Goal: Task Accomplishment & Management: Manage account settings

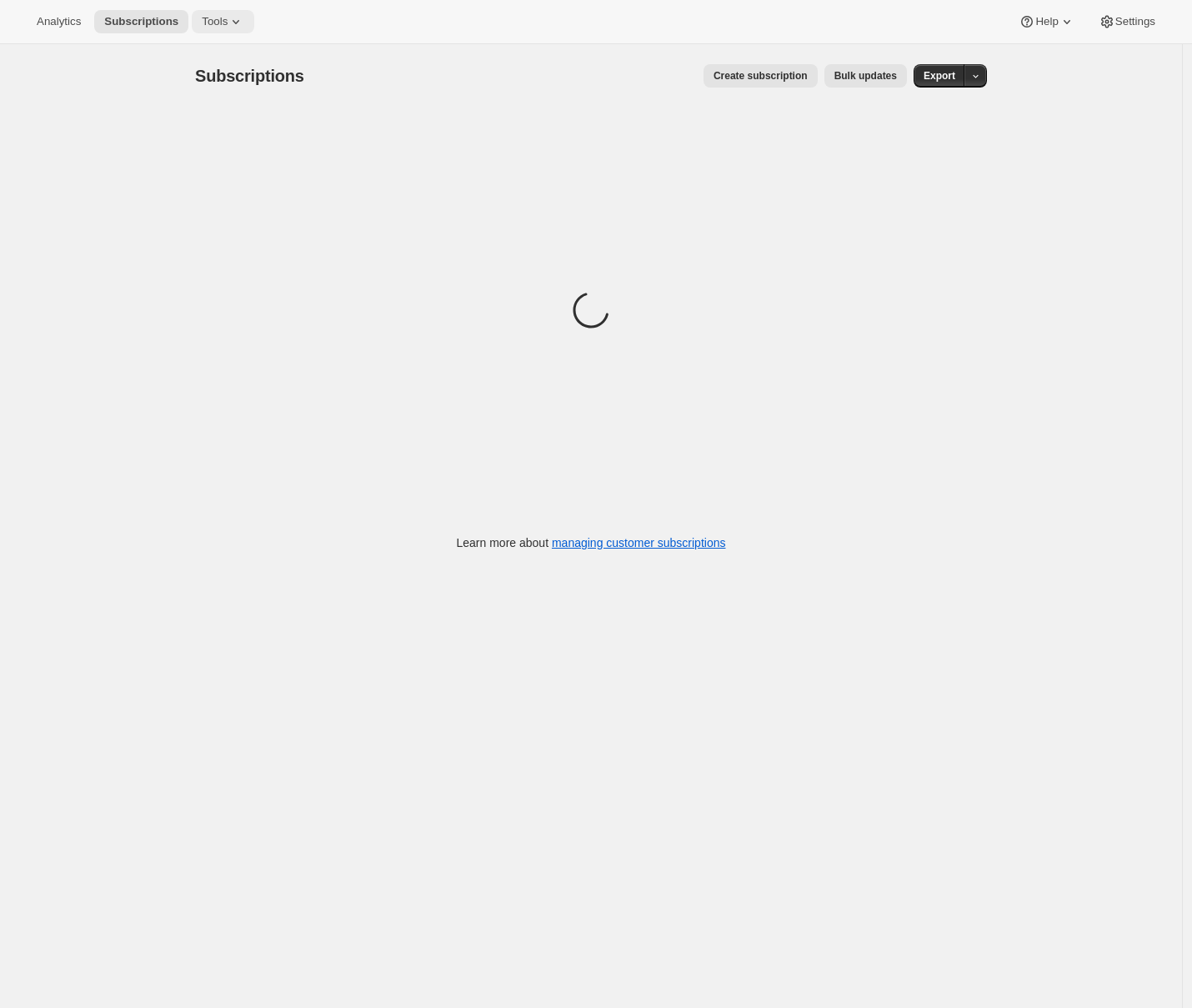
click at [224, 20] on span "Tools" at bounding box center [215, 22] width 26 height 13
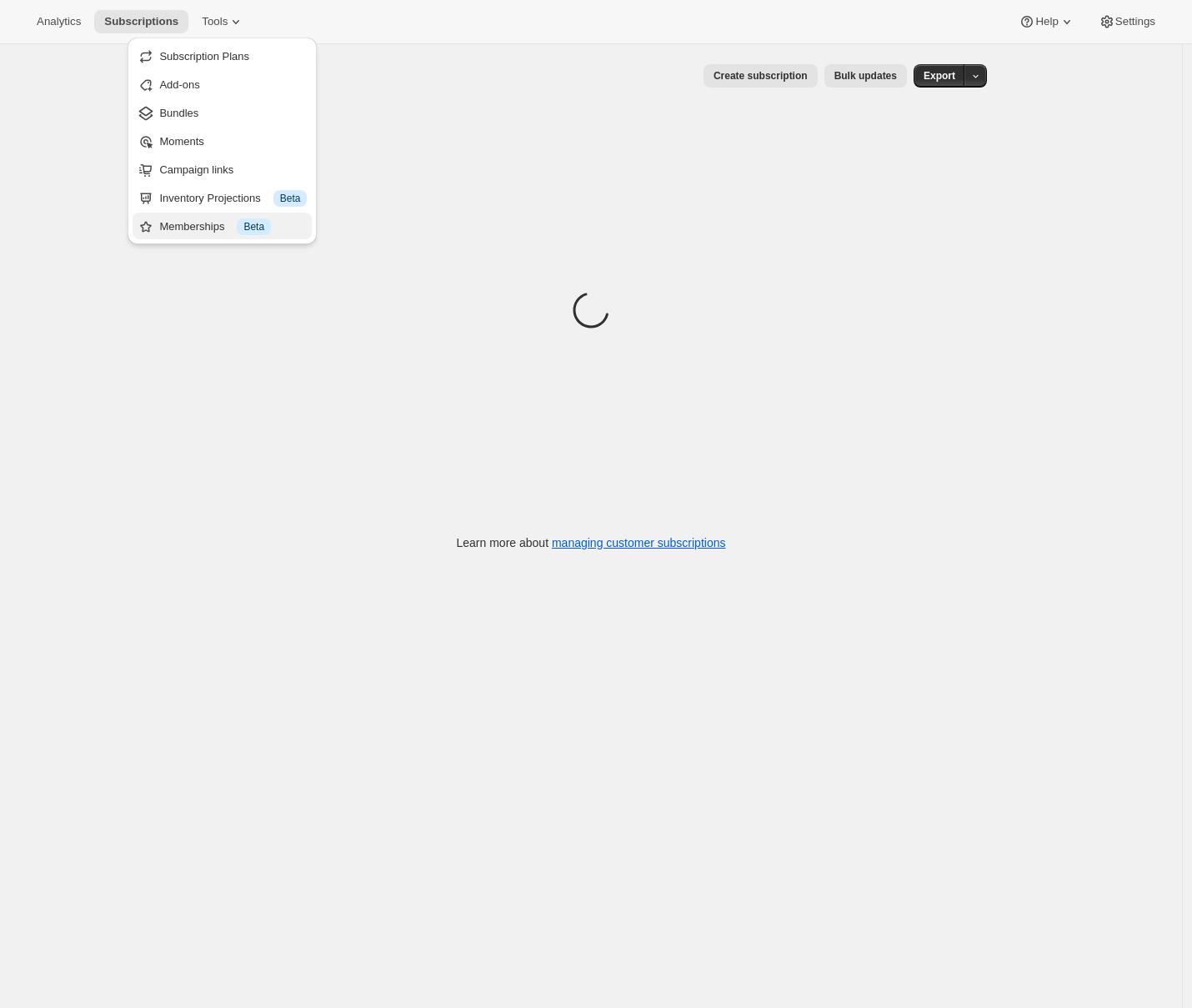
click at [208, 221] on div "Memberships Info Beta" at bounding box center [232, 226] width 147 height 17
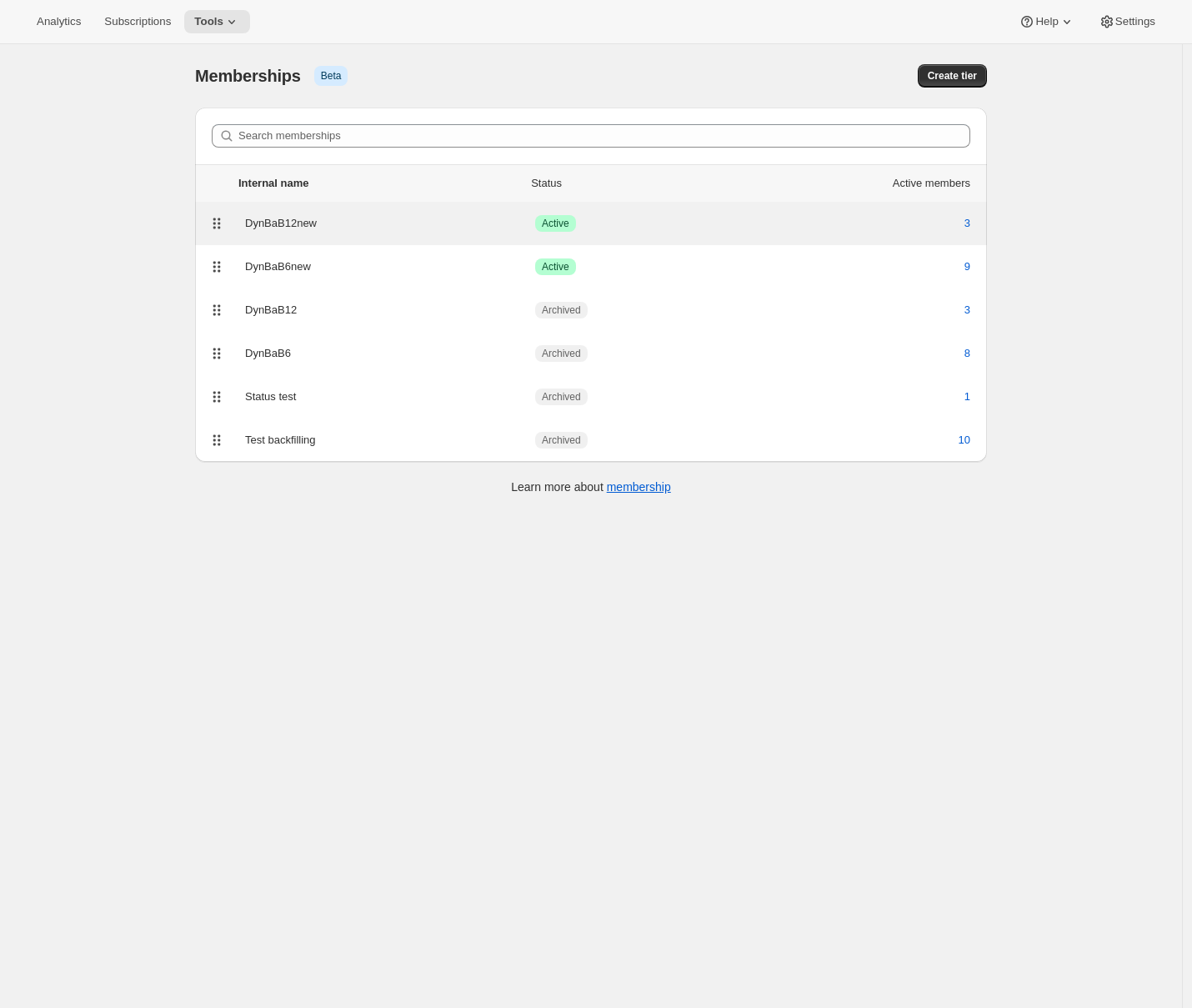
click at [305, 232] on div "DynBaB12new Success Active 3" at bounding box center [591, 223] width 772 height 23
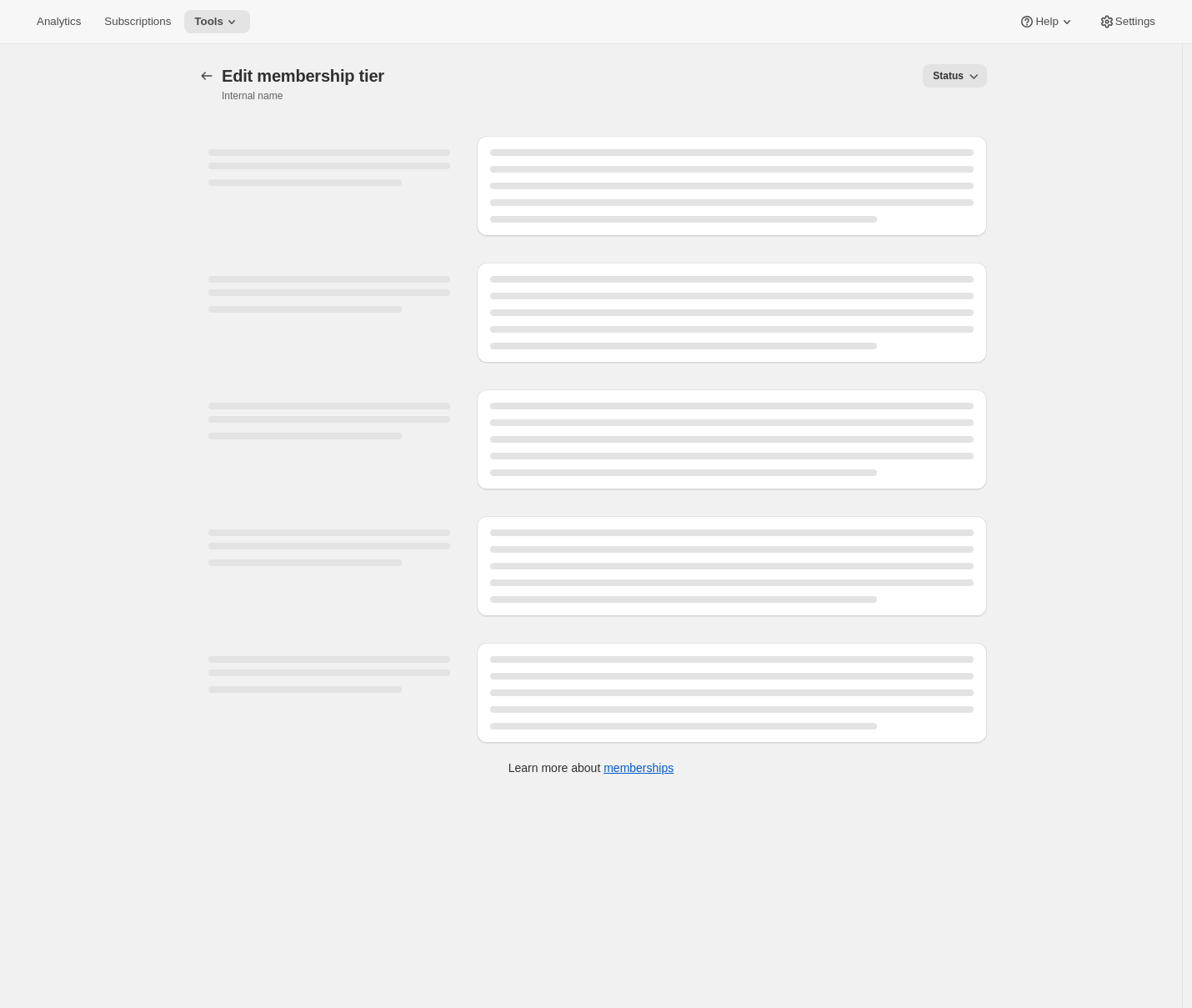
select select "variants"
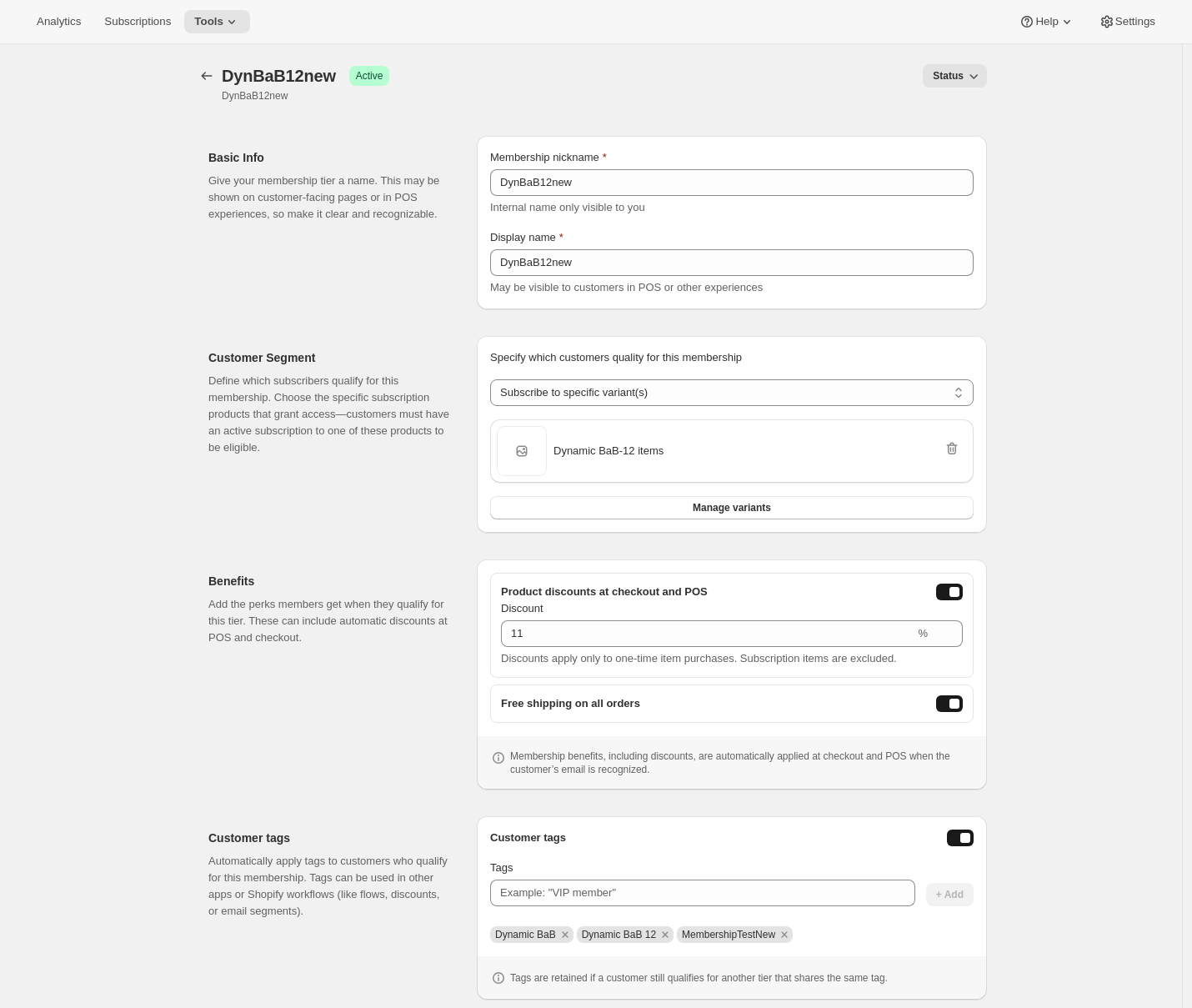
scroll to position [92, 0]
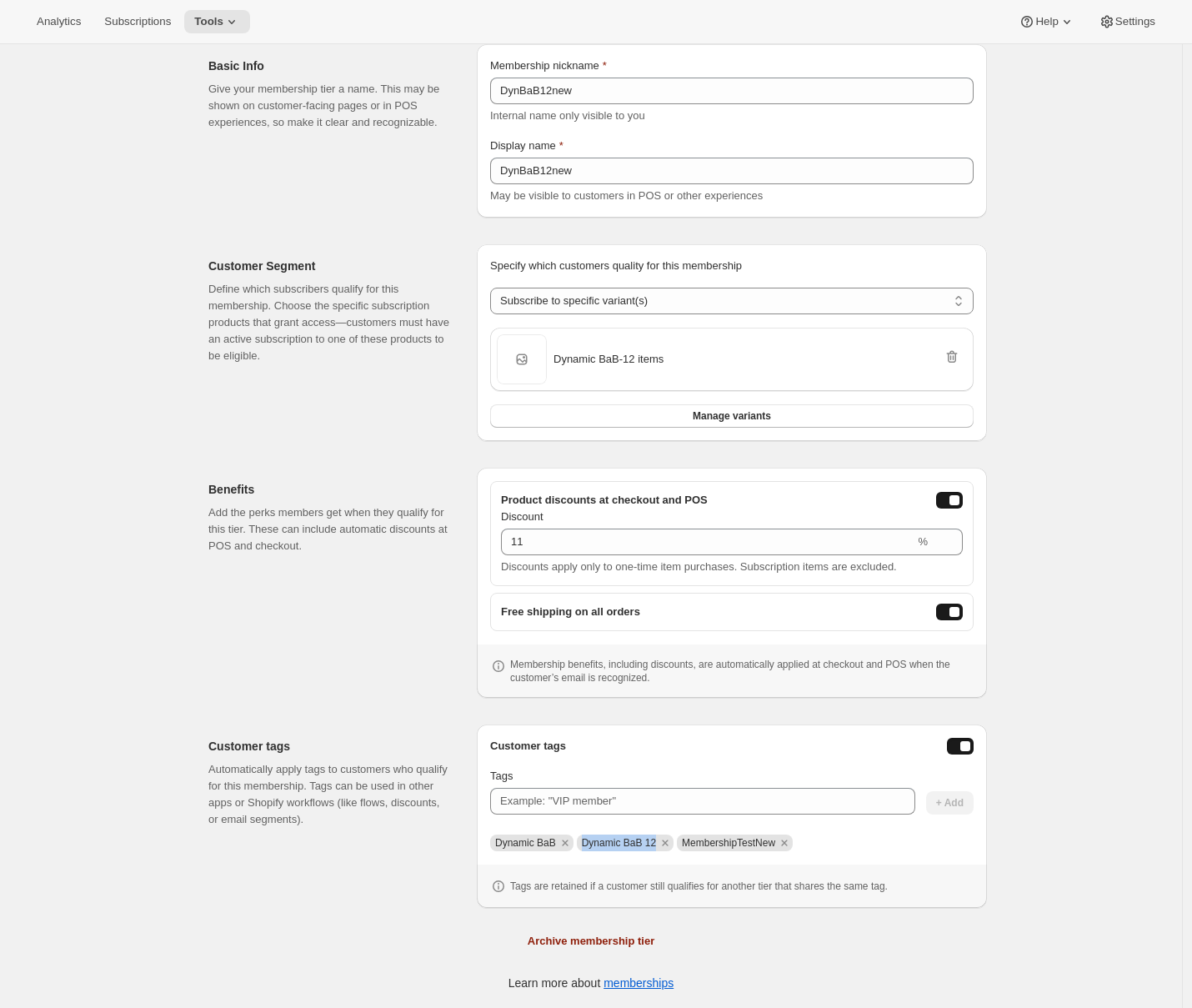
drag, startPoint x: 589, startPoint y: 843, endPoint x: 662, endPoint y: 846, distance: 73.1
click at [656, 846] on span "Dynamic BaB 12" at bounding box center [618, 843] width 74 height 11
copy span "Dynamic BaB 12"
click at [951, 499] on button "onlineDiscountEnabled" at bounding box center [949, 500] width 26 height 17
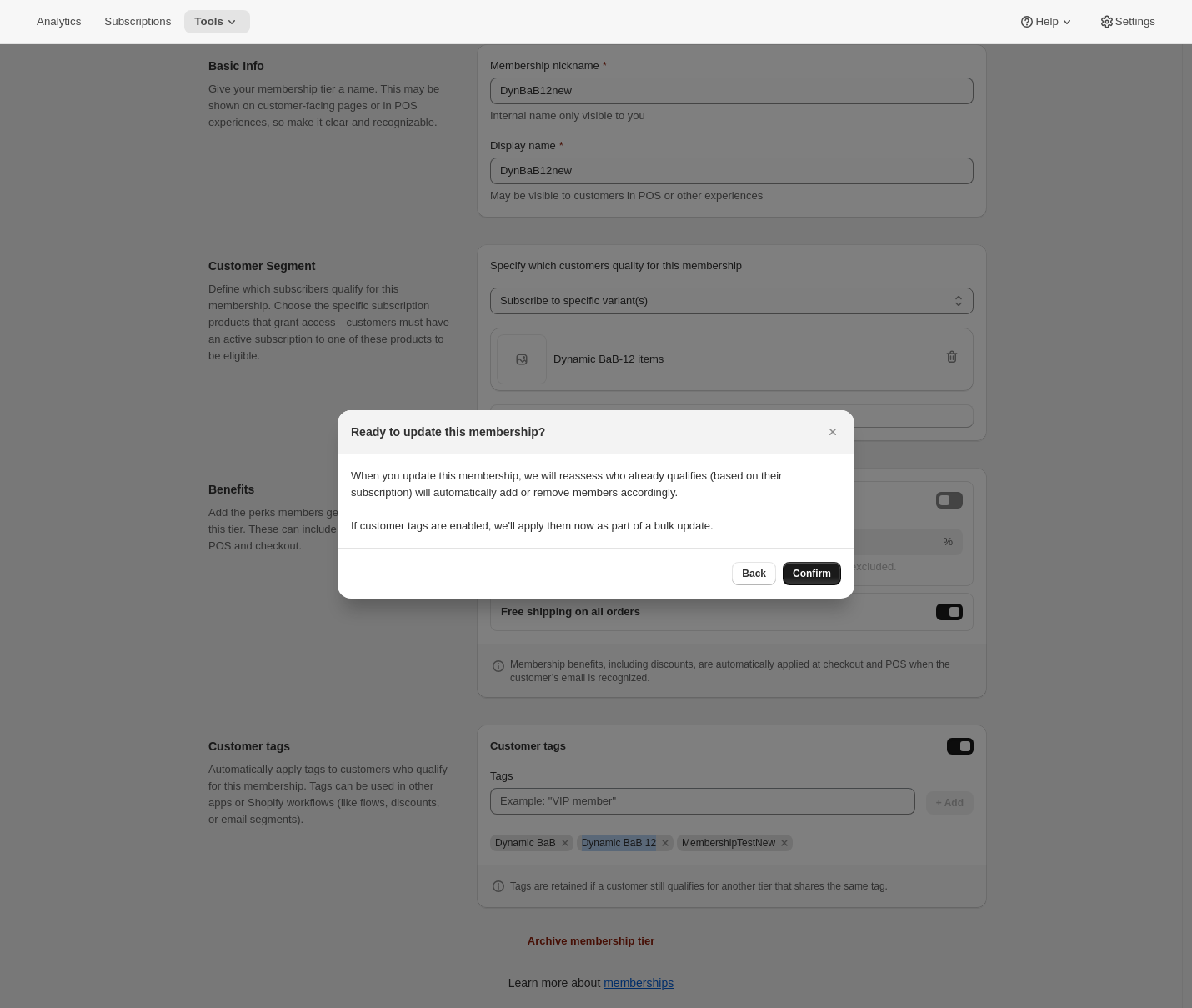
click at [802, 577] on span "Confirm" at bounding box center [812, 573] width 39 height 13
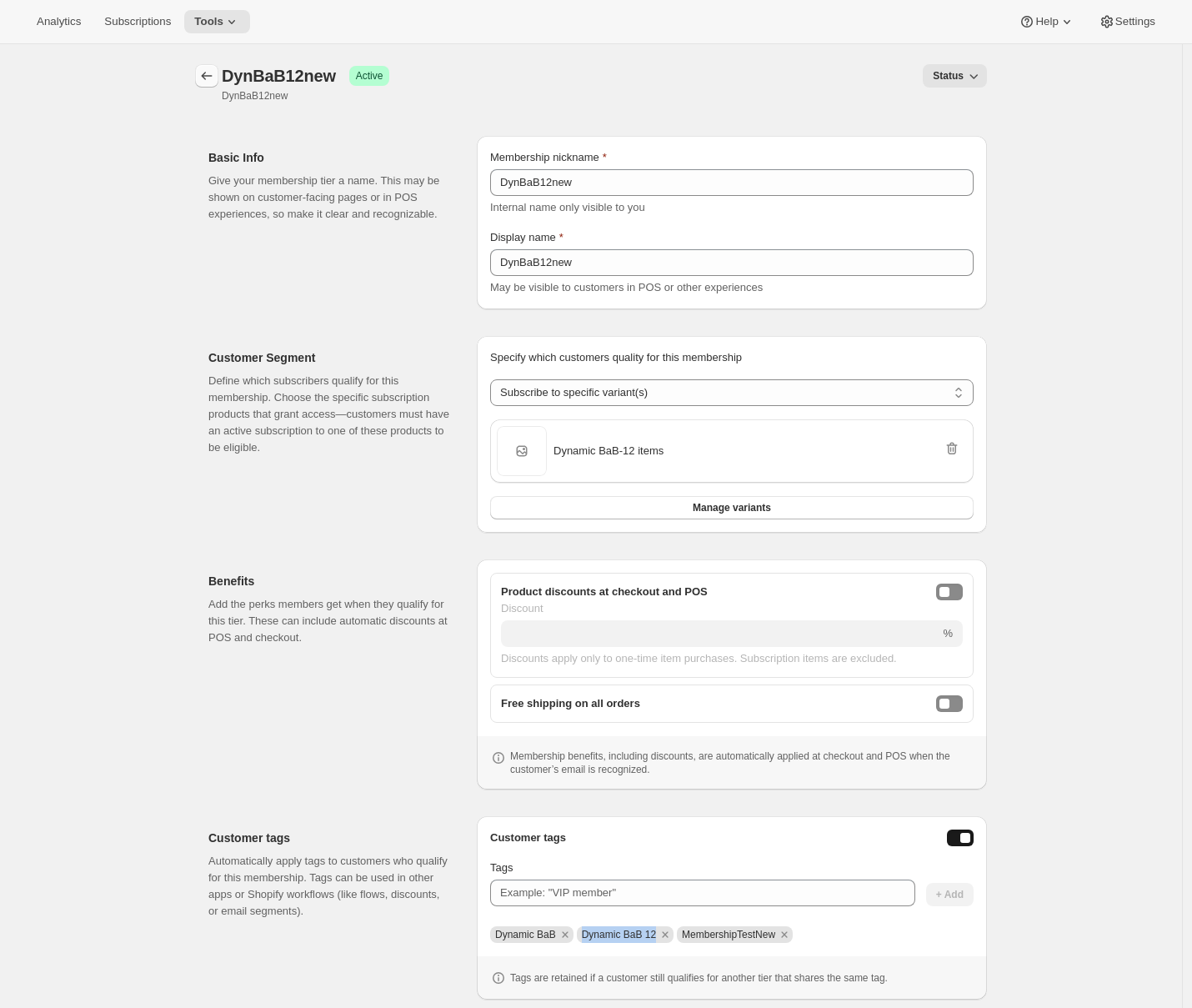
click at [204, 74] on icon "Memberships" at bounding box center [207, 76] width 17 height 17
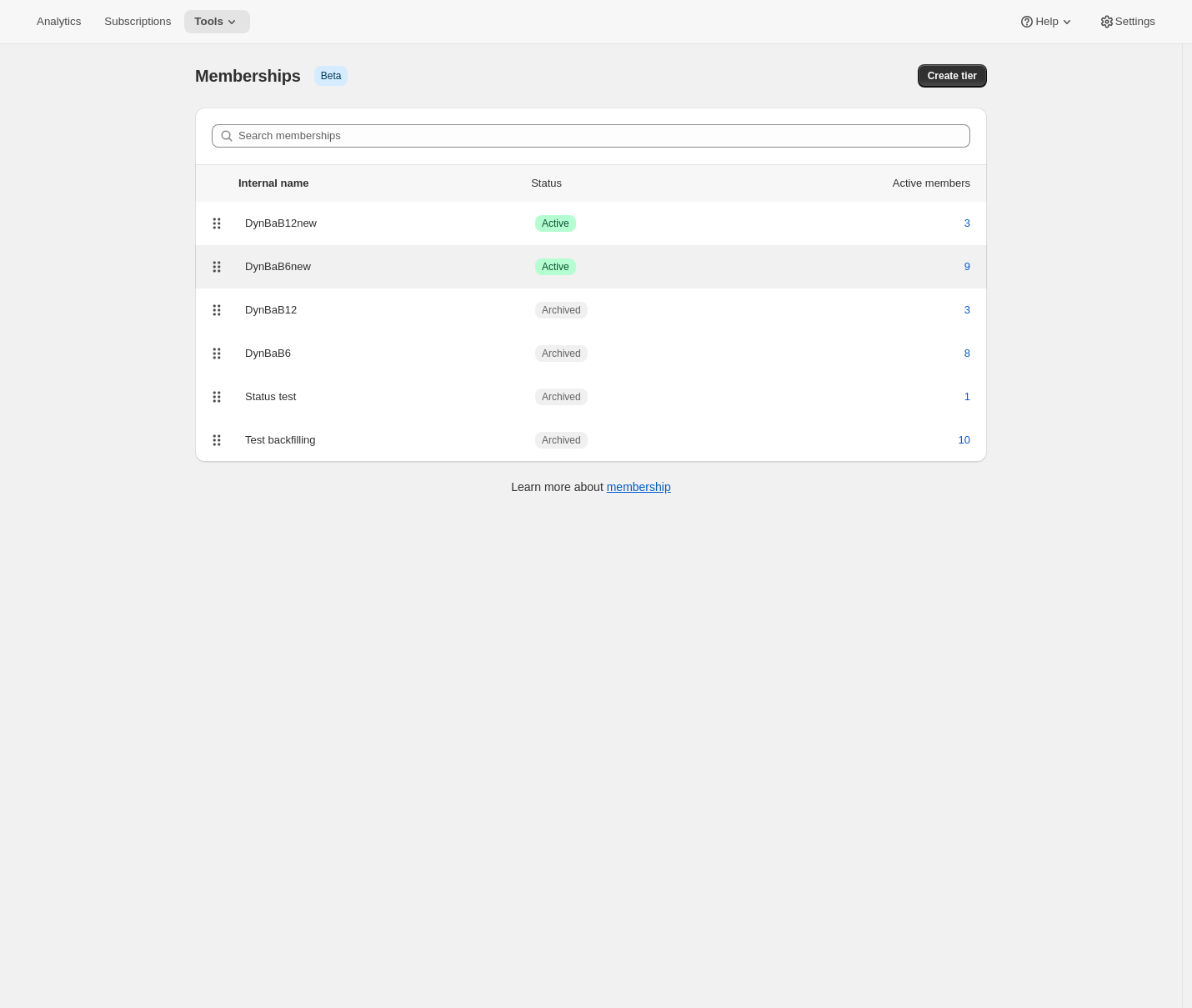
click at [280, 259] on div "DynBaB6new" at bounding box center [390, 267] width 290 height 17
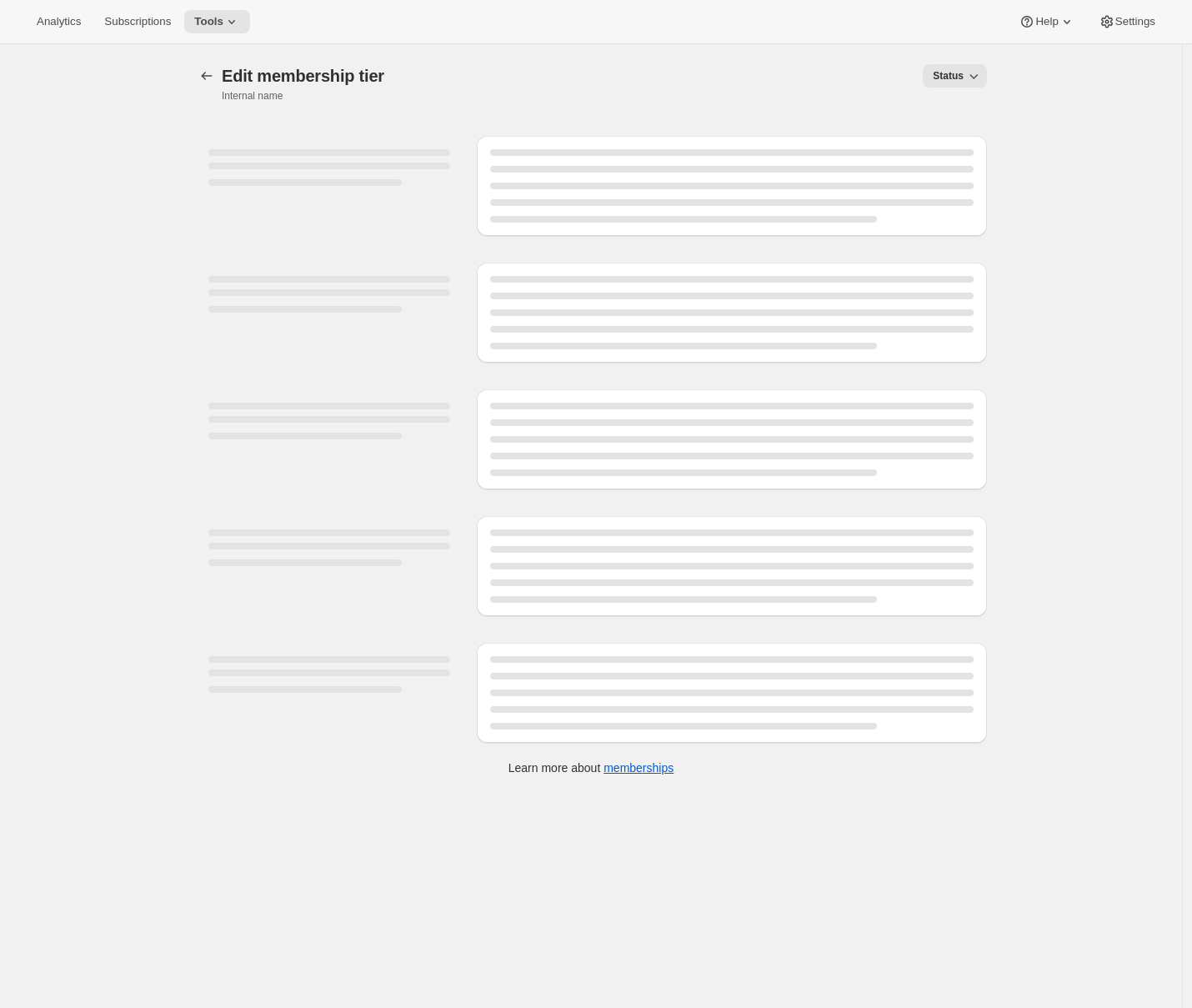
select select "variants"
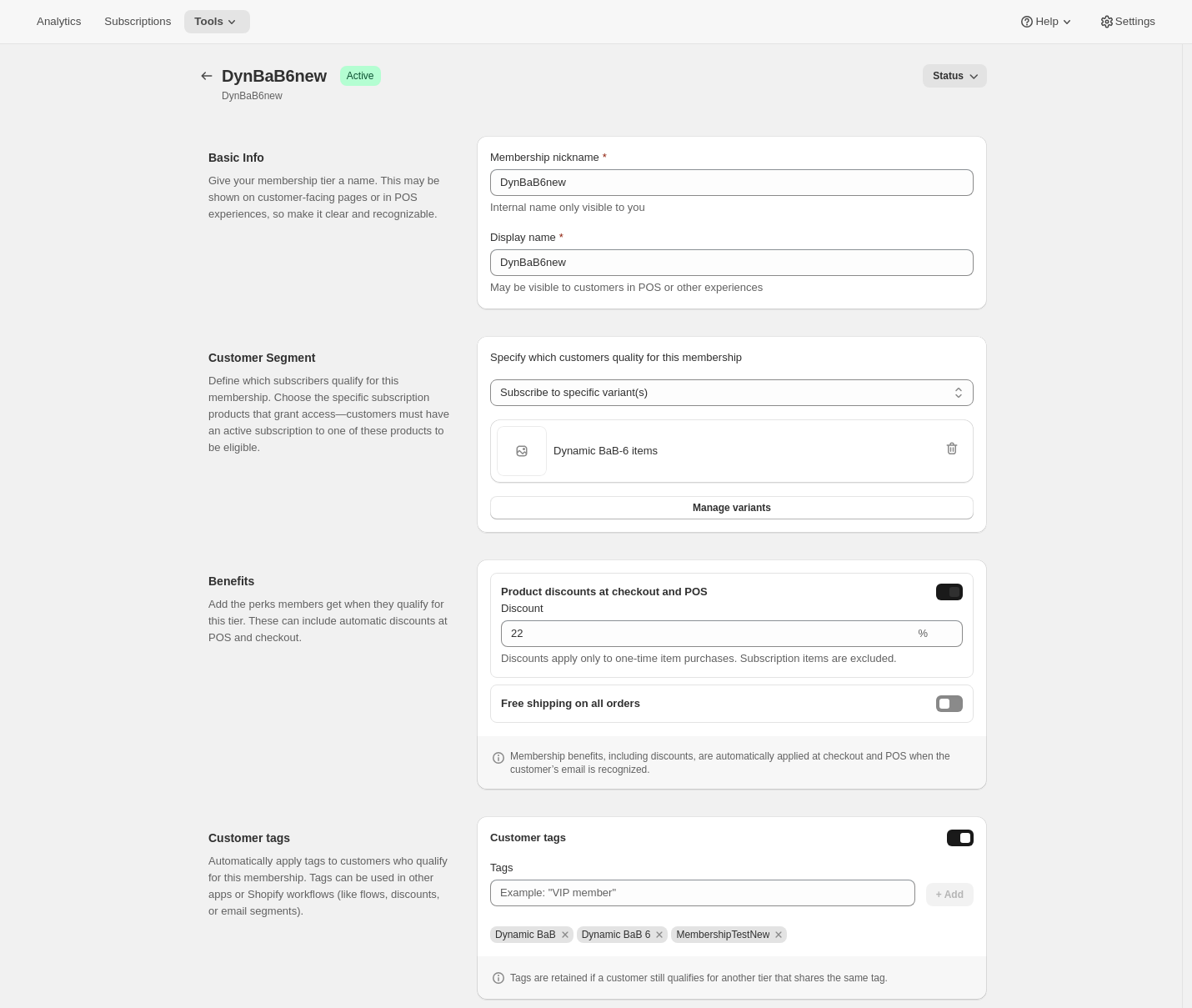
click at [957, 595] on div "onlineDiscountEnabled" at bounding box center [954, 592] width 10 height 10
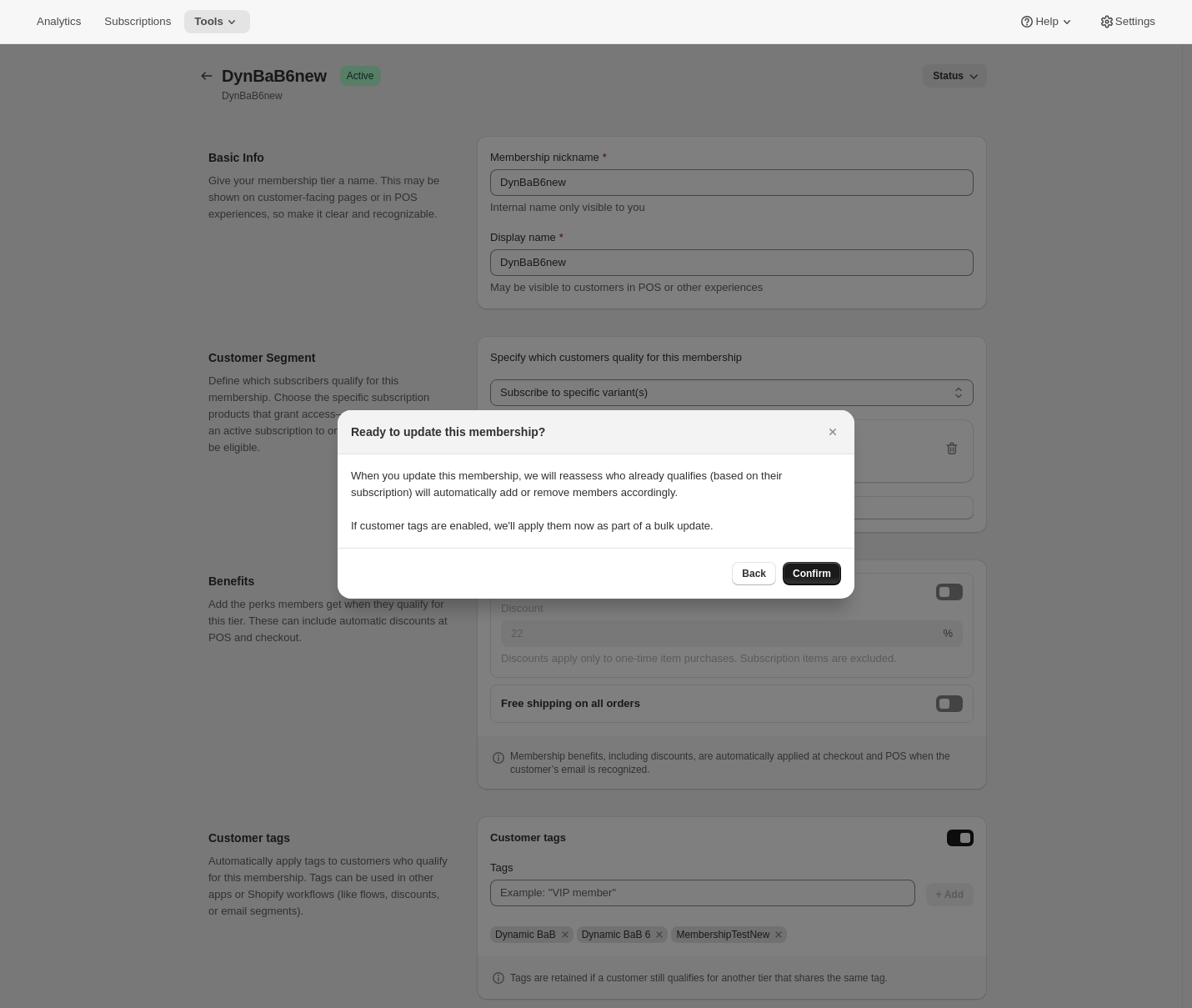
click at [802, 568] on span "Confirm" at bounding box center [812, 573] width 39 height 13
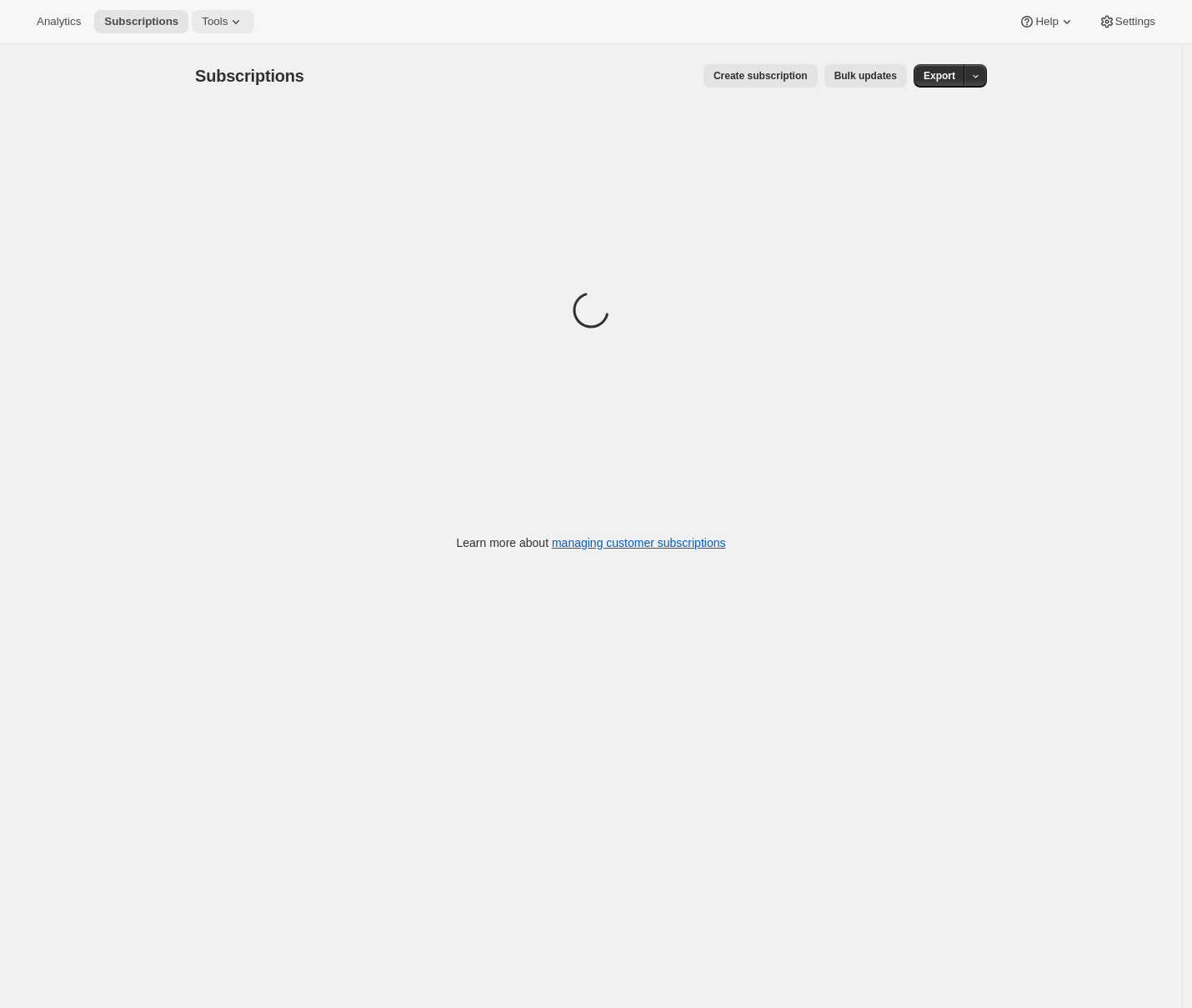
click at [214, 23] on span "Tools" at bounding box center [215, 22] width 26 height 13
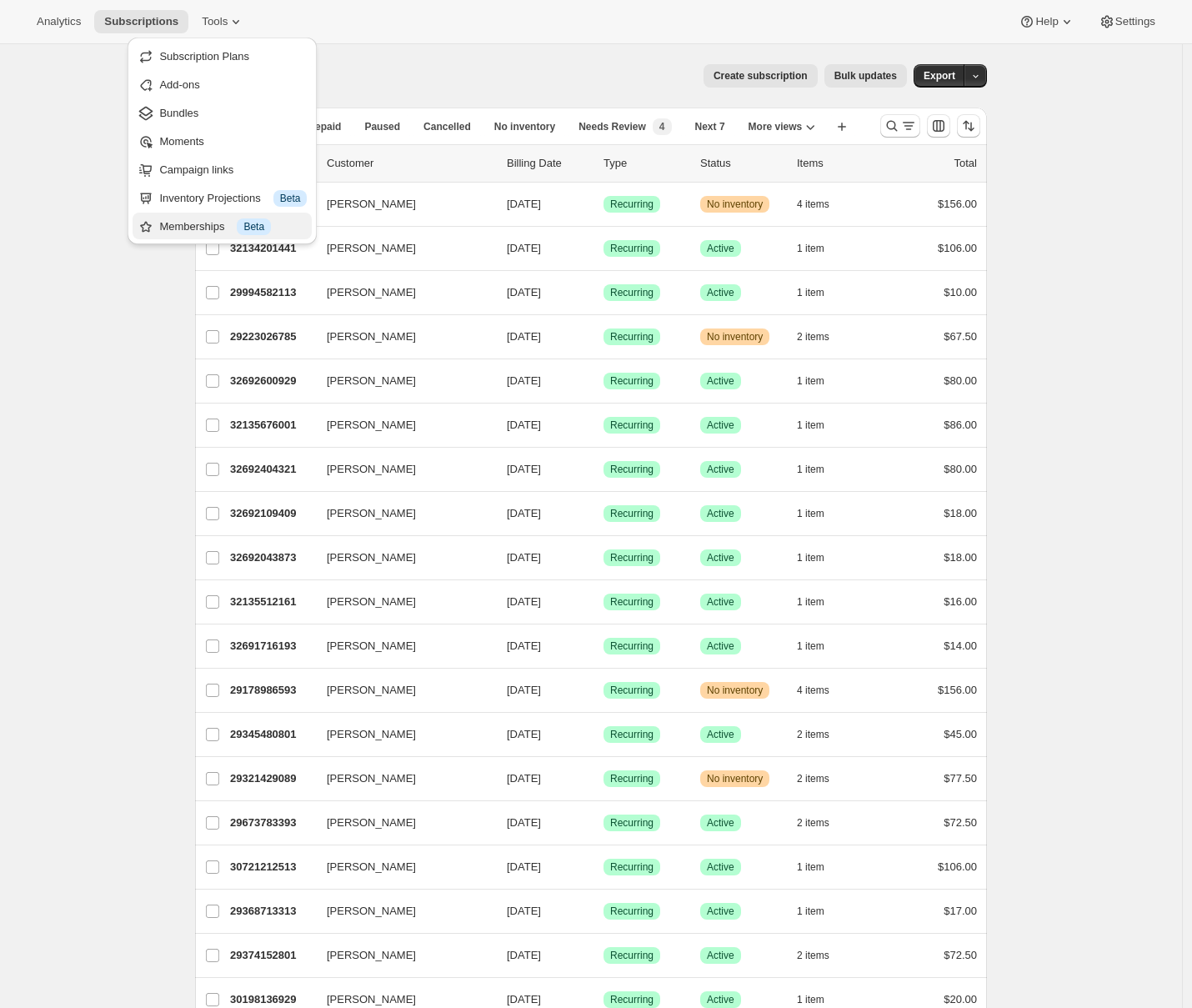
click at [181, 232] on div "Memberships Info Beta" at bounding box center [232, 226] width 147 height 17
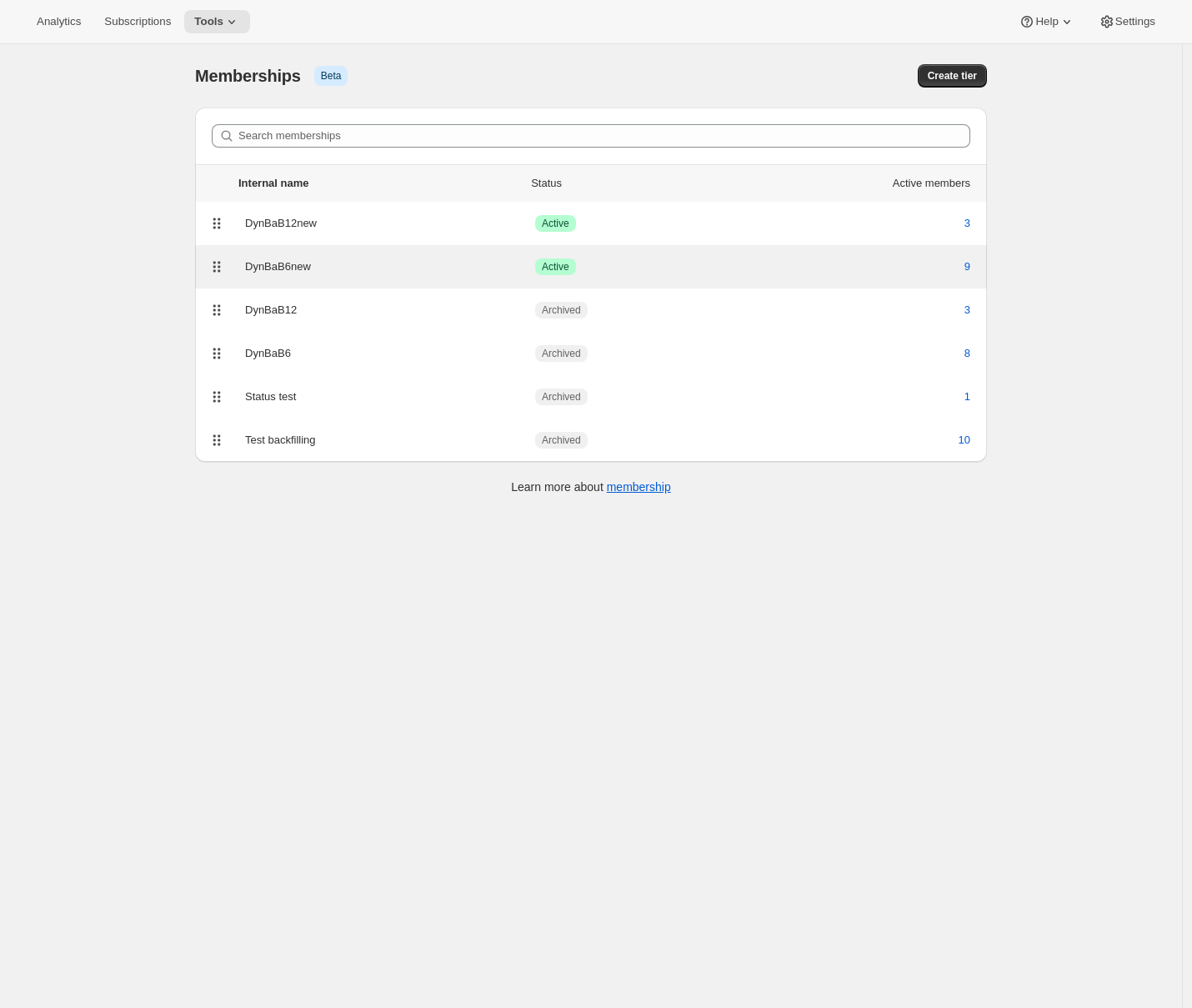
click at [393, 249] on div "DynBaB6new Success Active 9" at bounding box center [591, 267] width 792 height 43
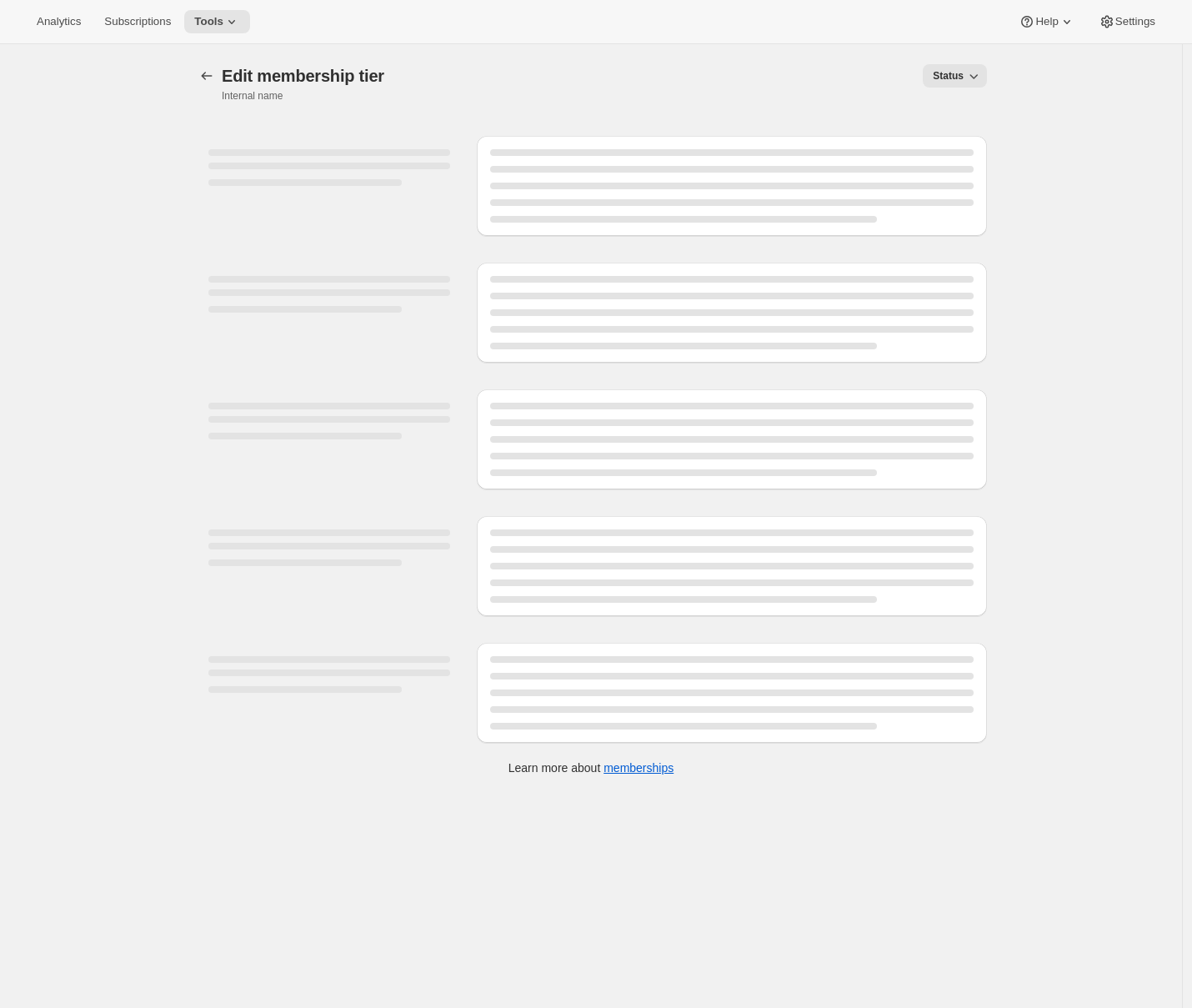
select select "variants"
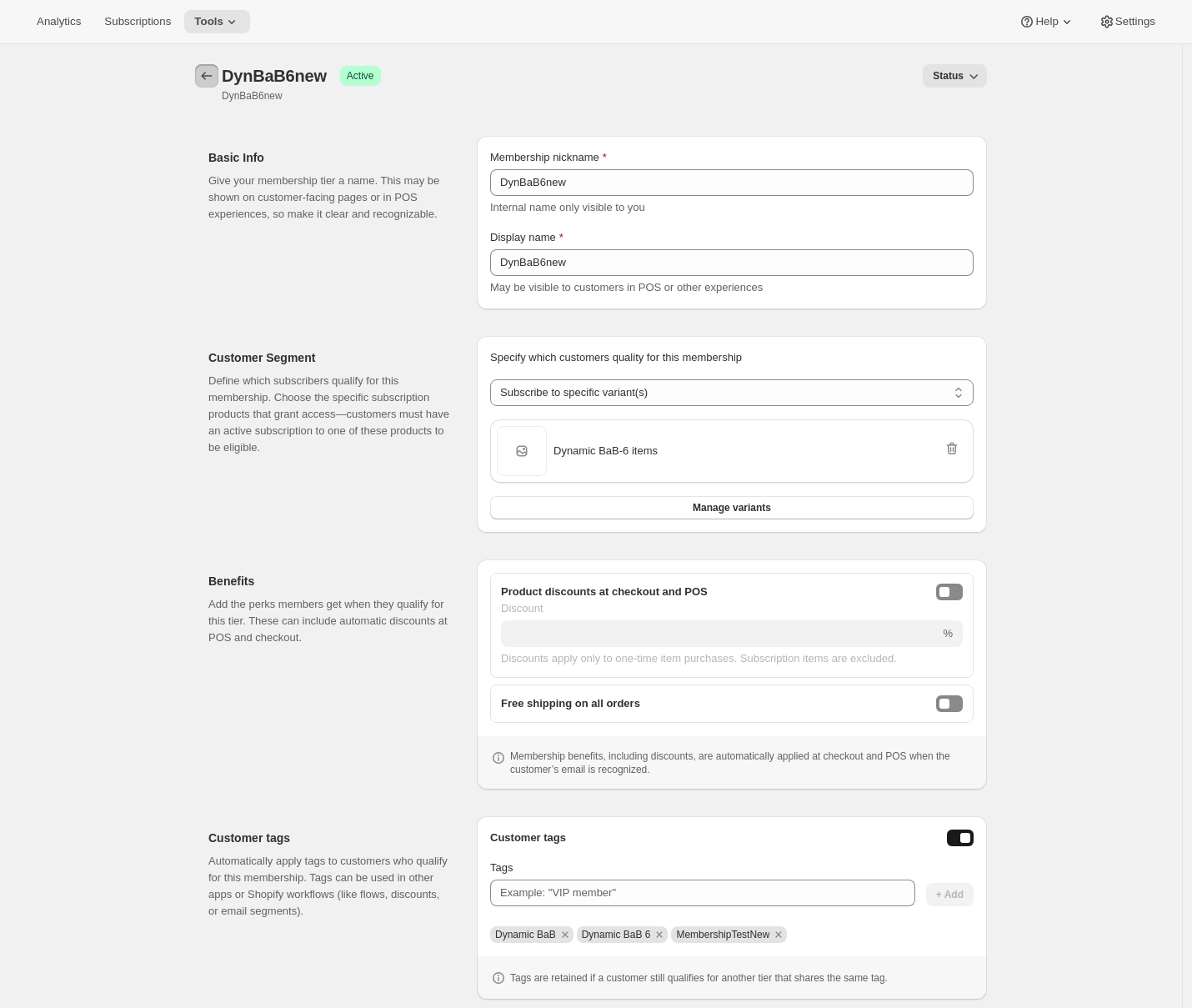
click at [211, 73] on icon "Memberships" at bounding box center [207, 76] width 17 height 17
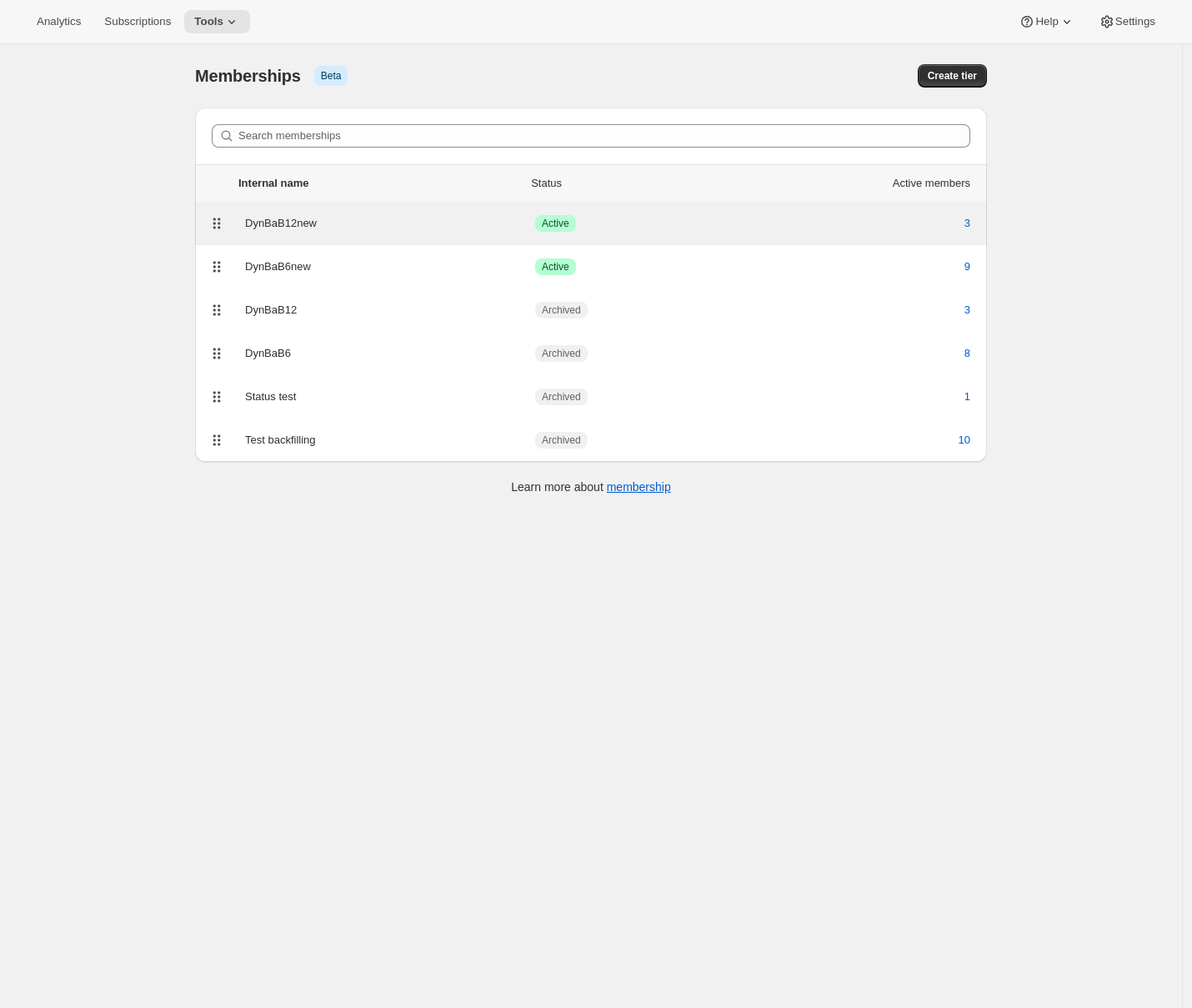
click at [382, 225] on div "DynBaB12new" at bounding box center [390, 224] width 290 height 17
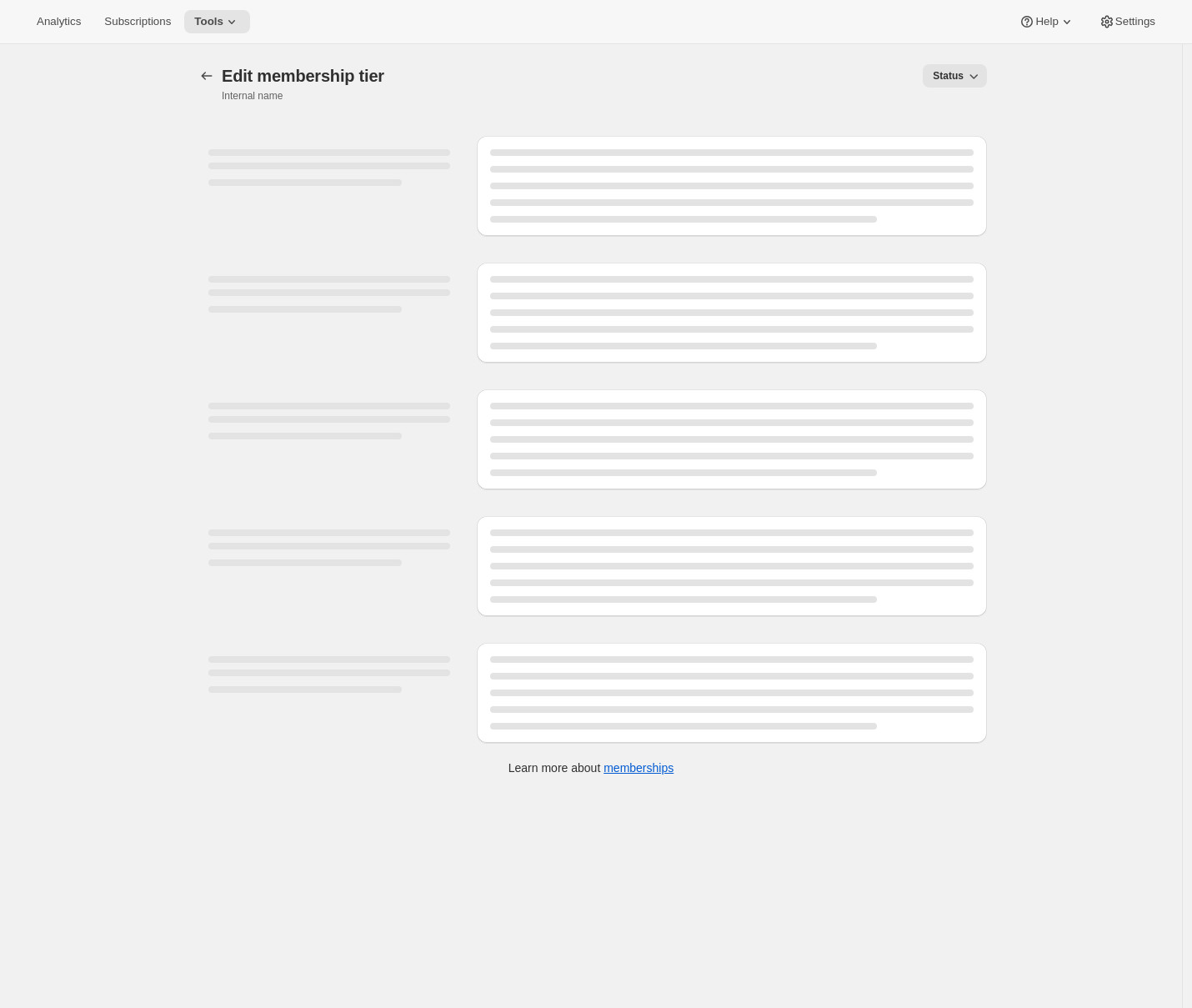
select select "variants"
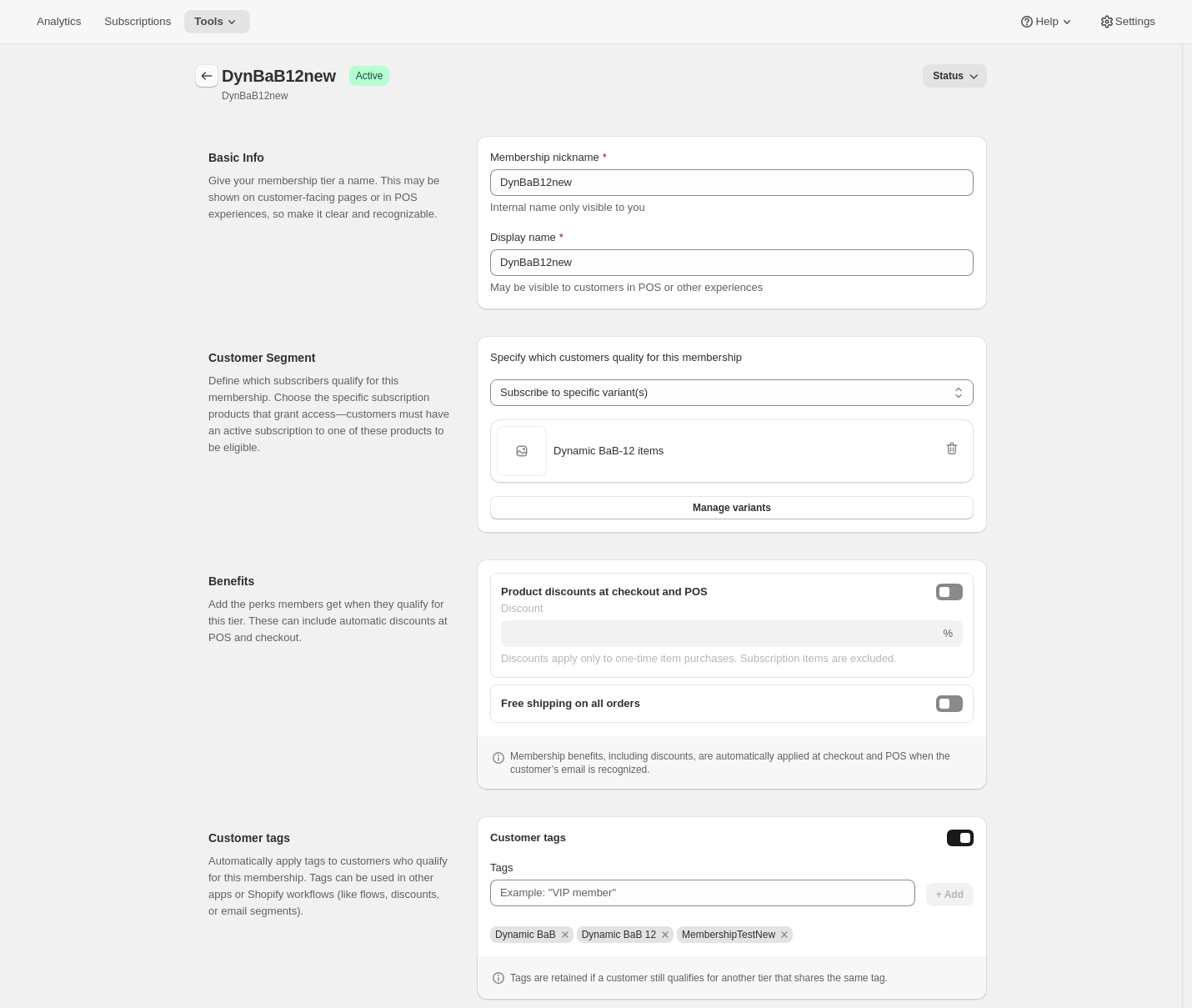
click at [210, 70] on icon "Memberships" at bounding box center [207, 76] width 17 height 17
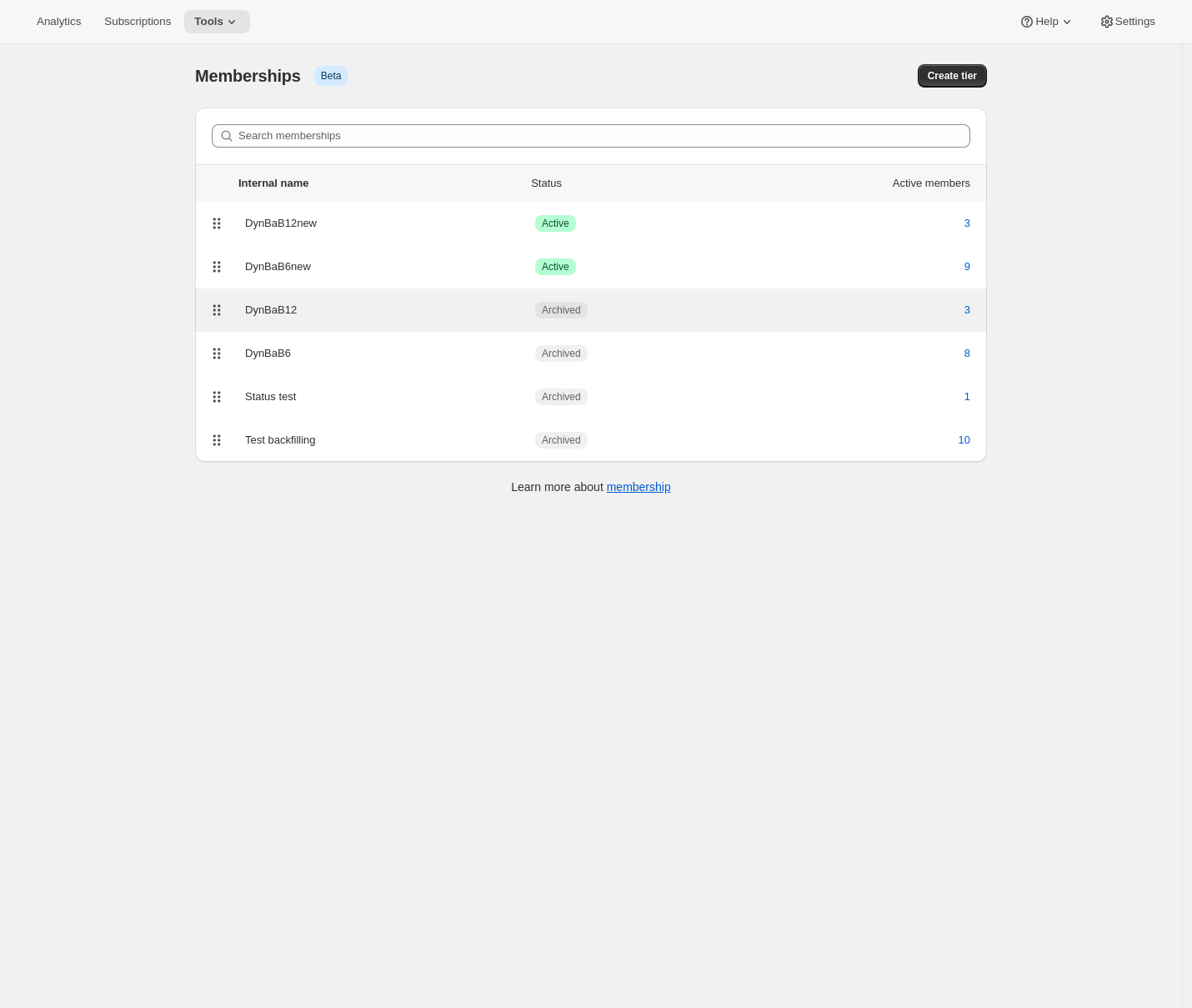
click at [358, 314] on div "DynBaB12" at bounding box center [390, 310] width 290 height 17
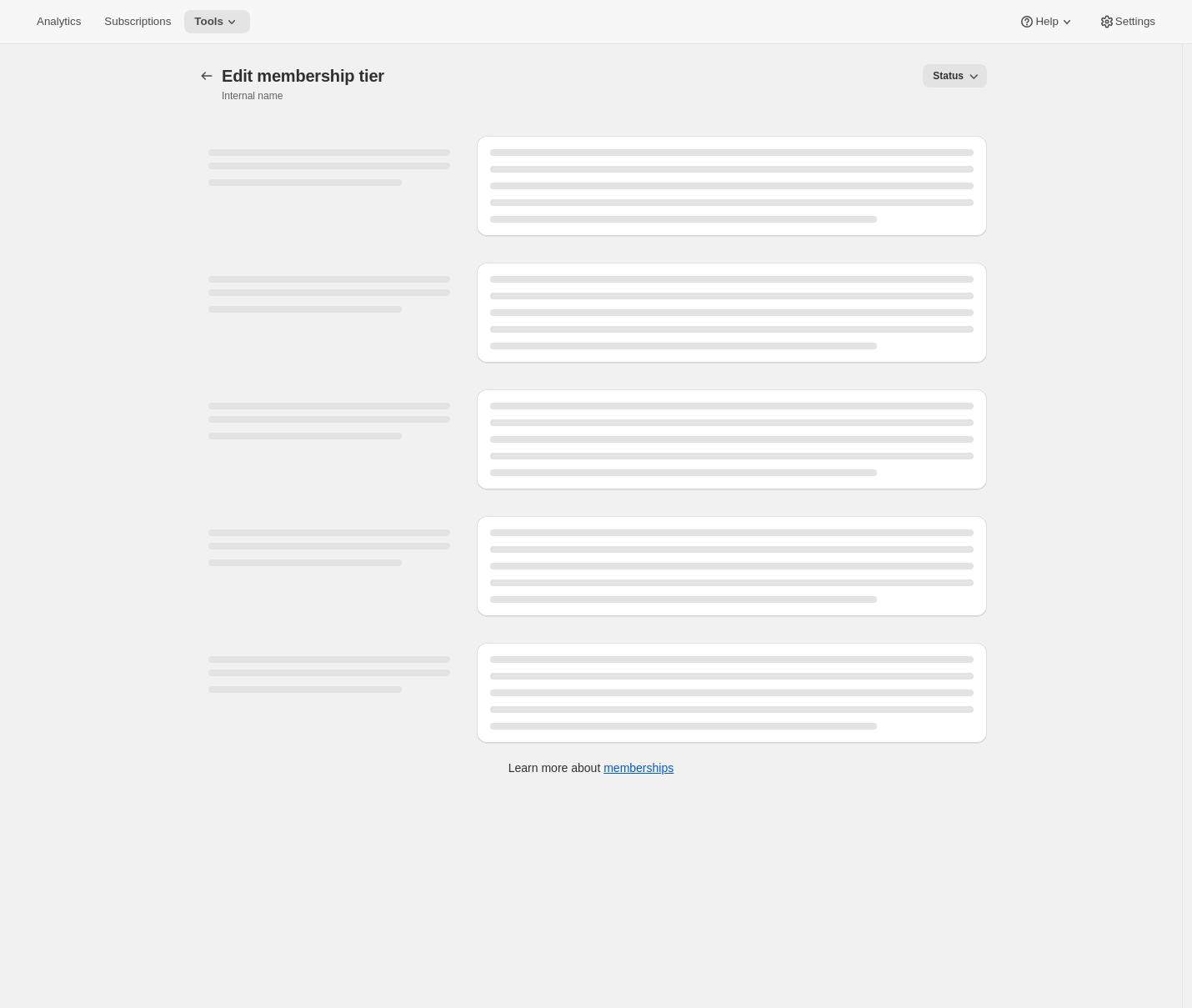
select select "variants"
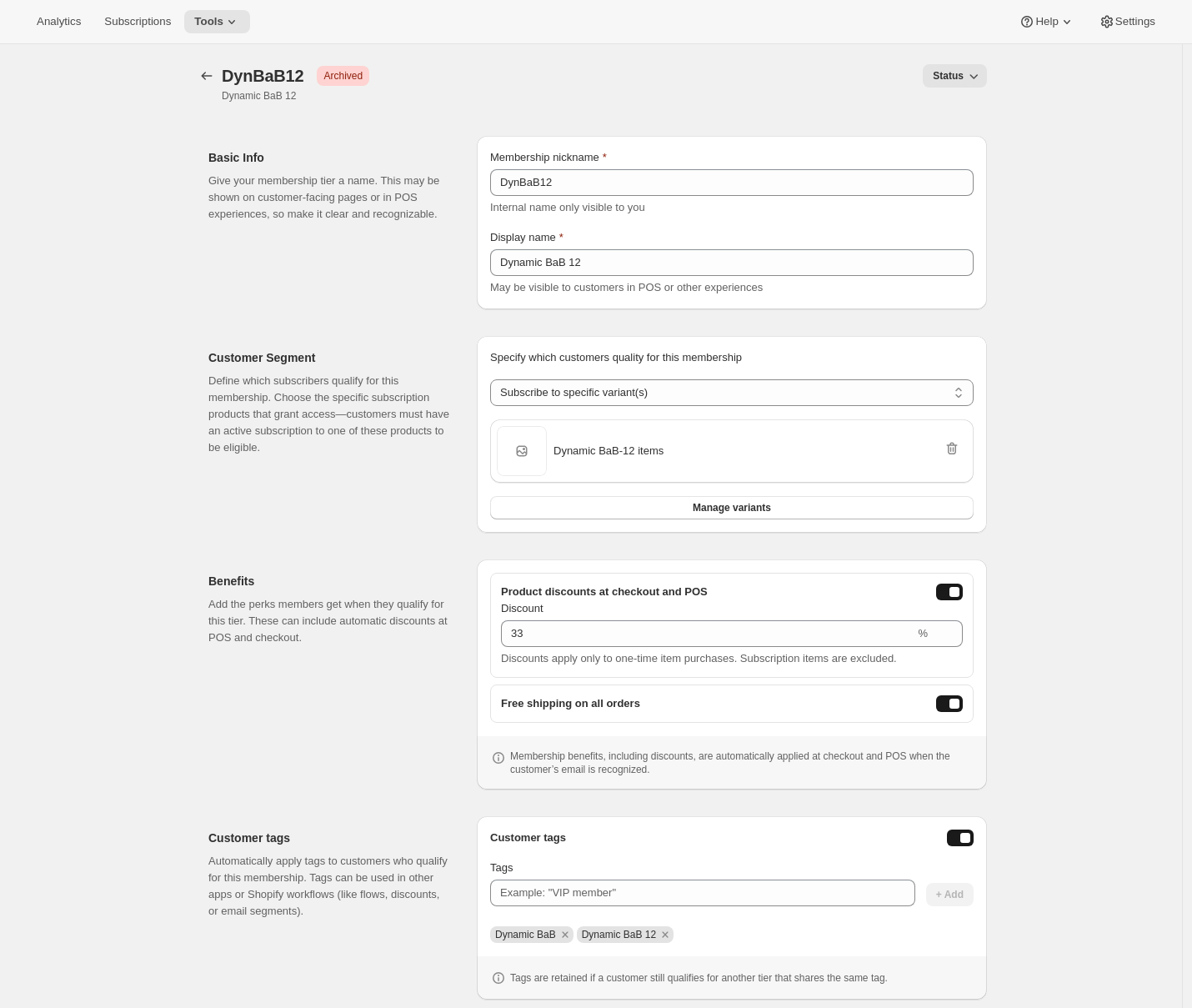
click at [951, 593] on button "onlineDiscountEnabled" at bounding box center [949, 592] width 26 height 17
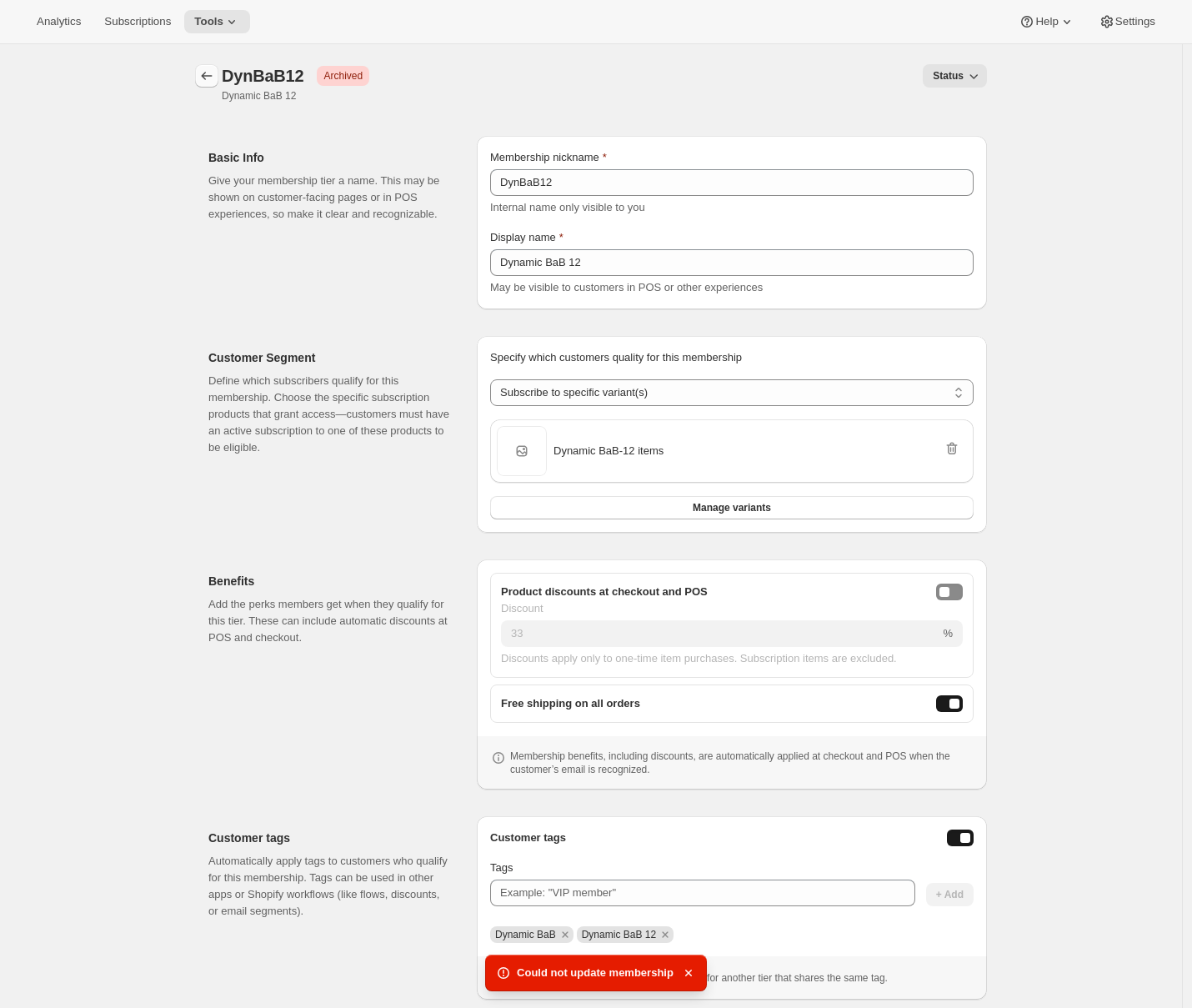
click at [213, 75] on icon "Memberships" at bounding box center [207, 76] width 17 height 17
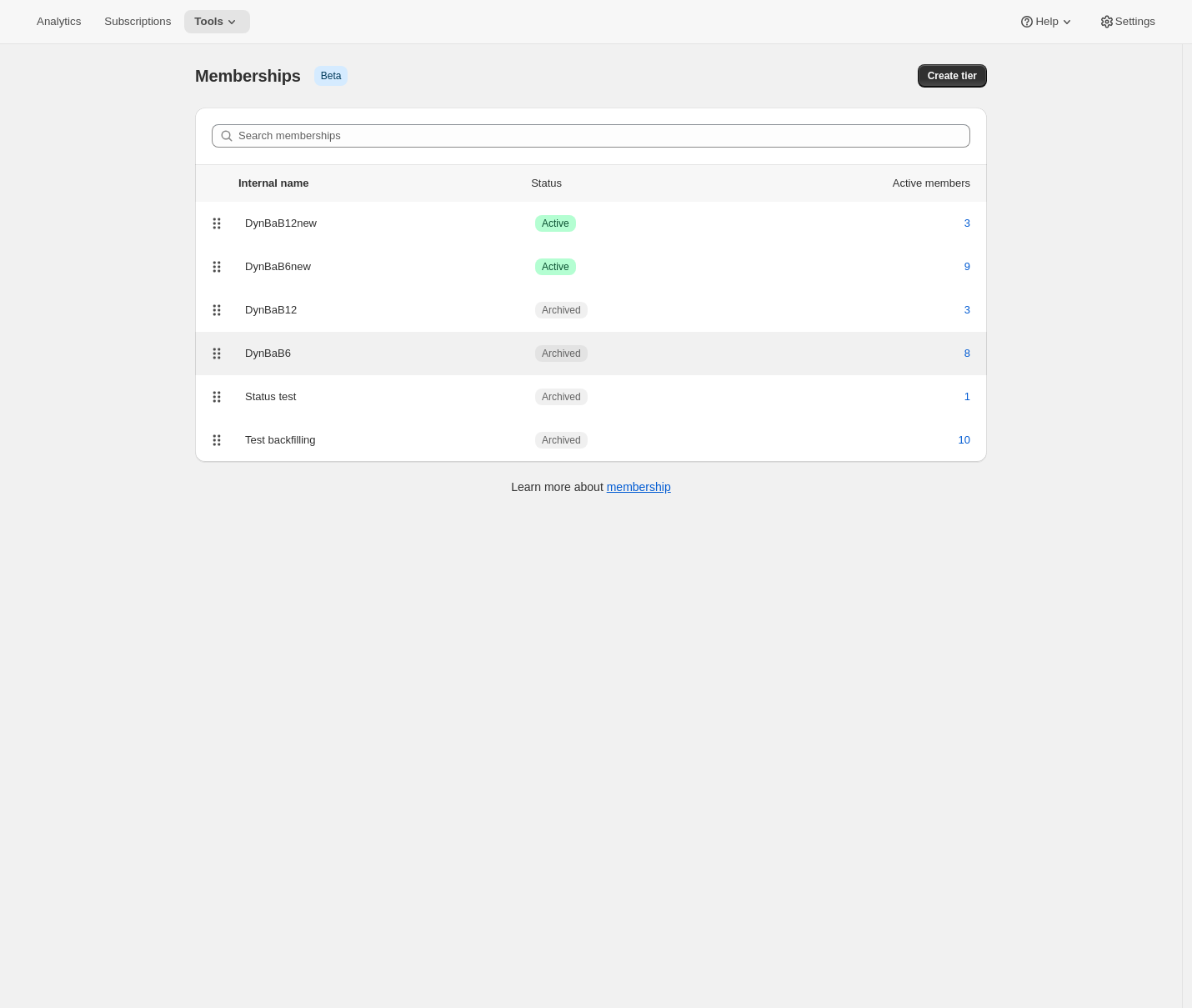
click at [394, 354] on div "DynBaB6" at bounding box center [390, 353] width 290 height 17
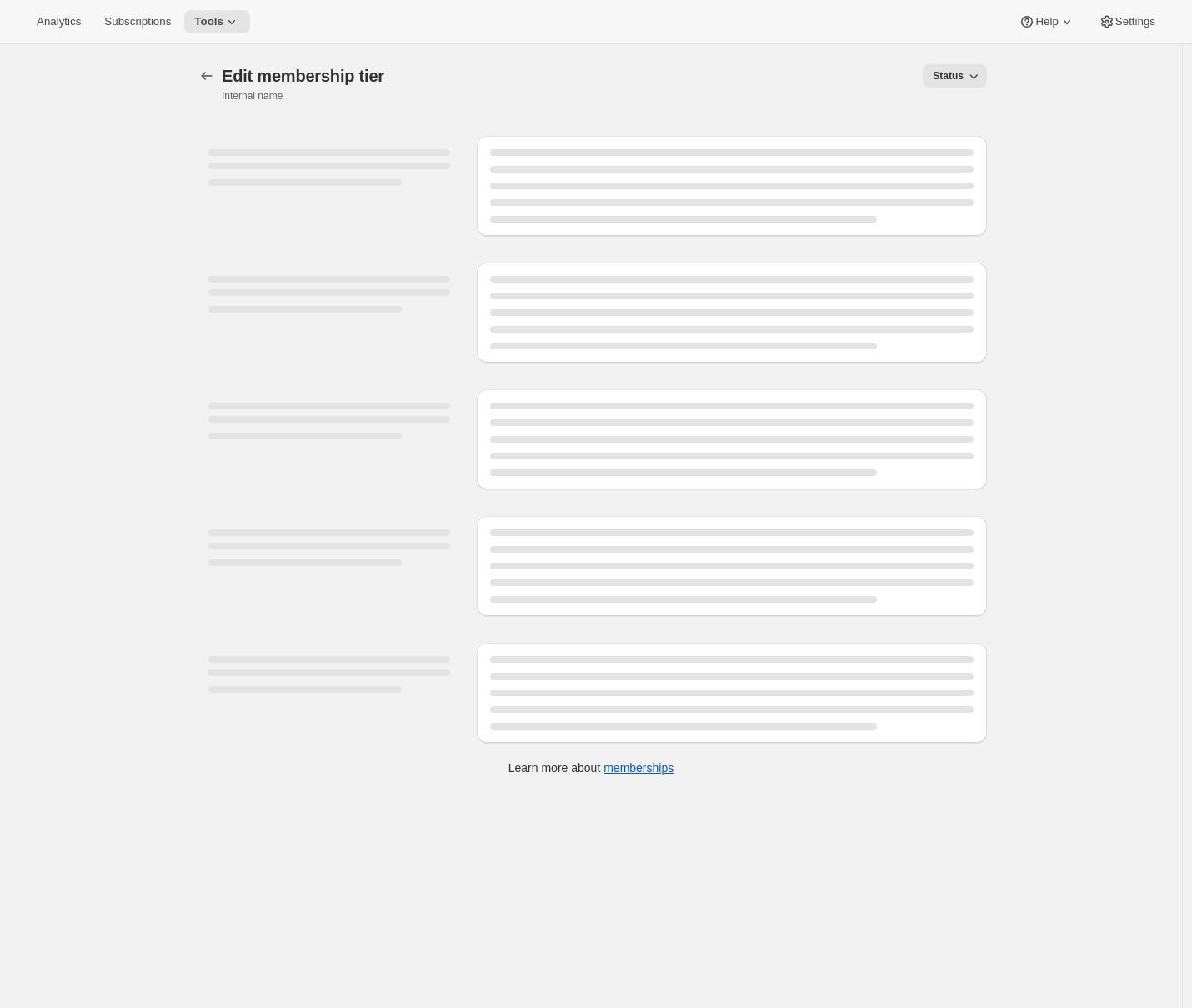
select select "variants"
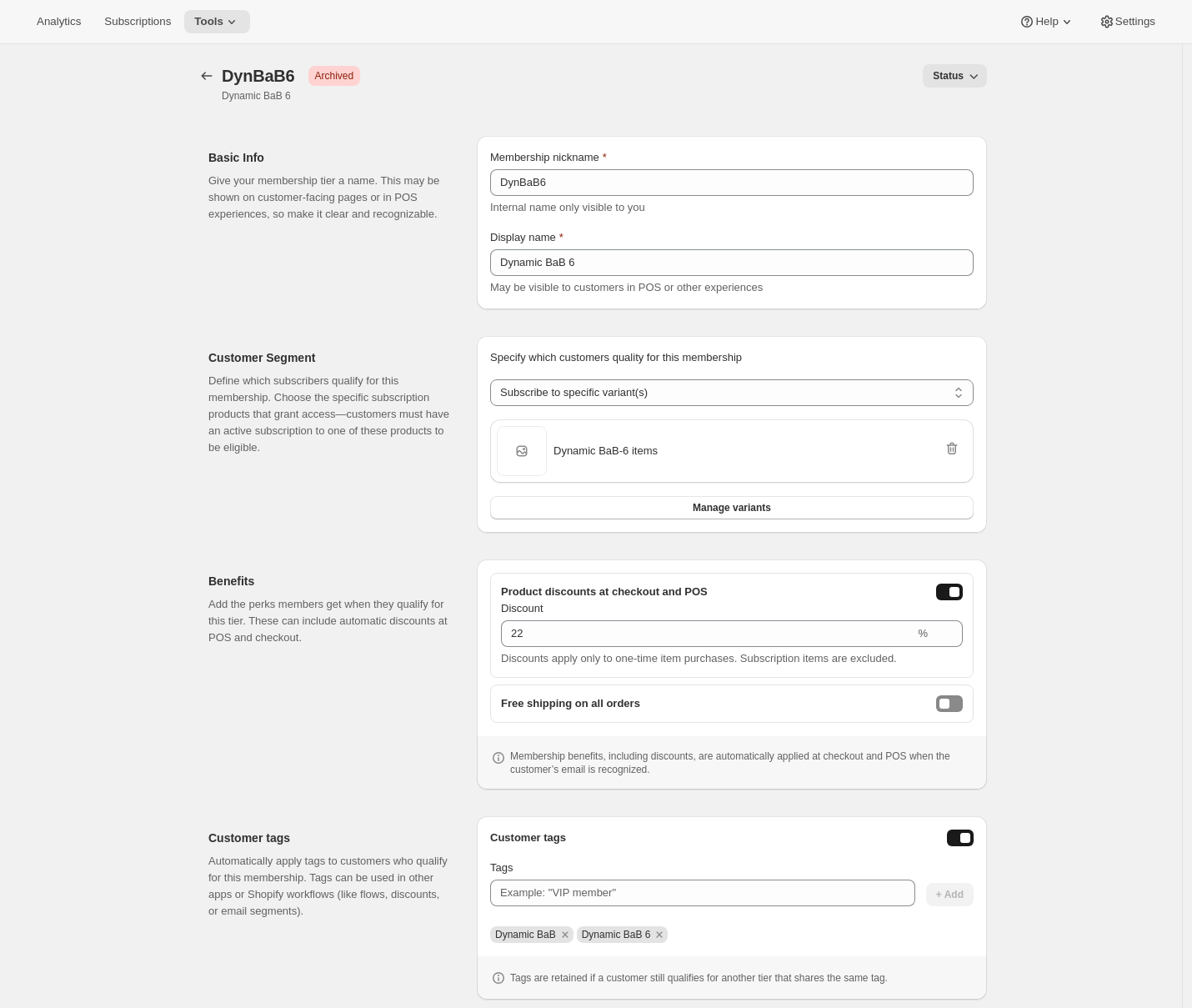
scroll to position [44, 0]
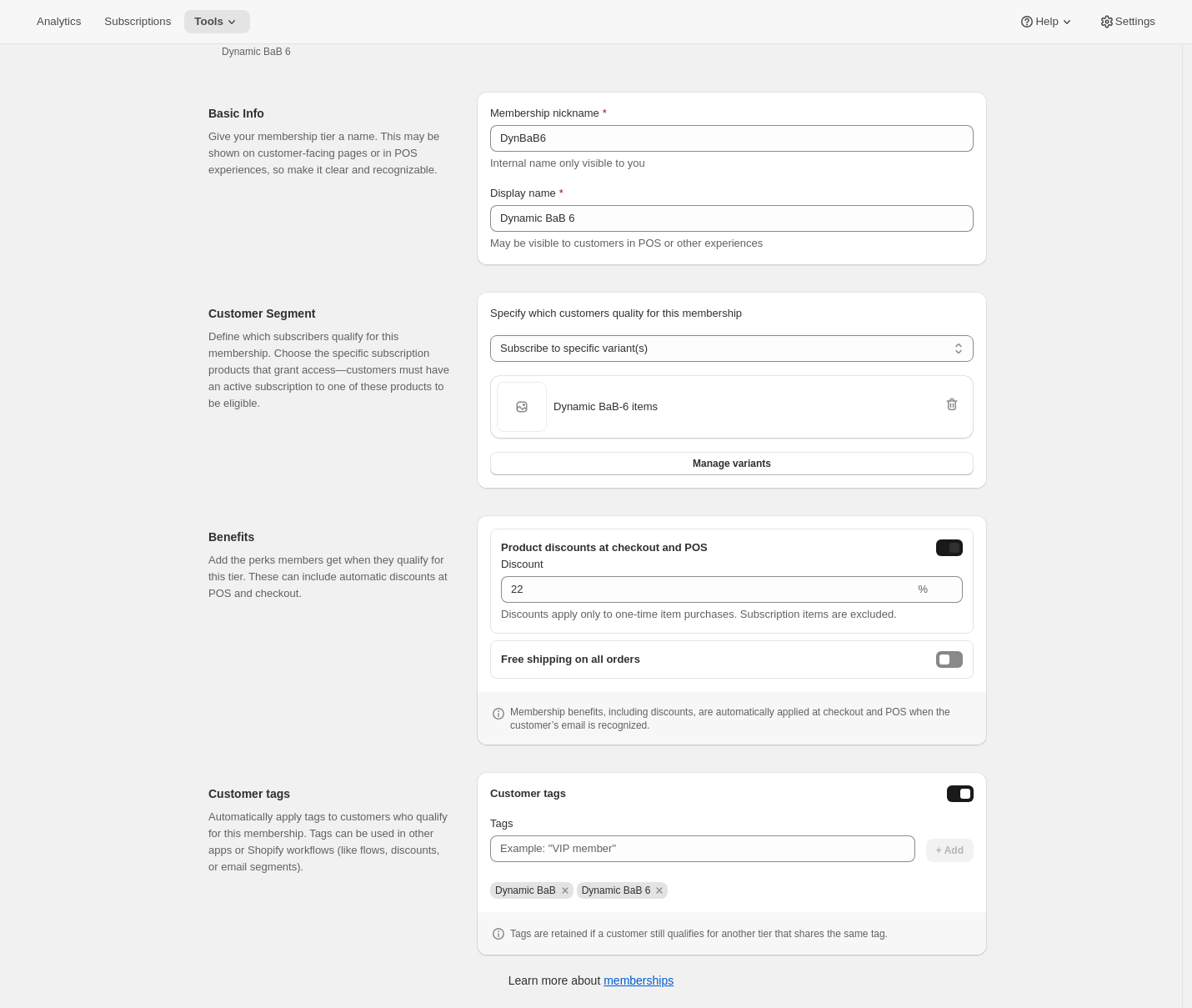
click at [959, 547] on div "onlineDiscountEnabled" at bounding box center [954, 548] width 10 height 10
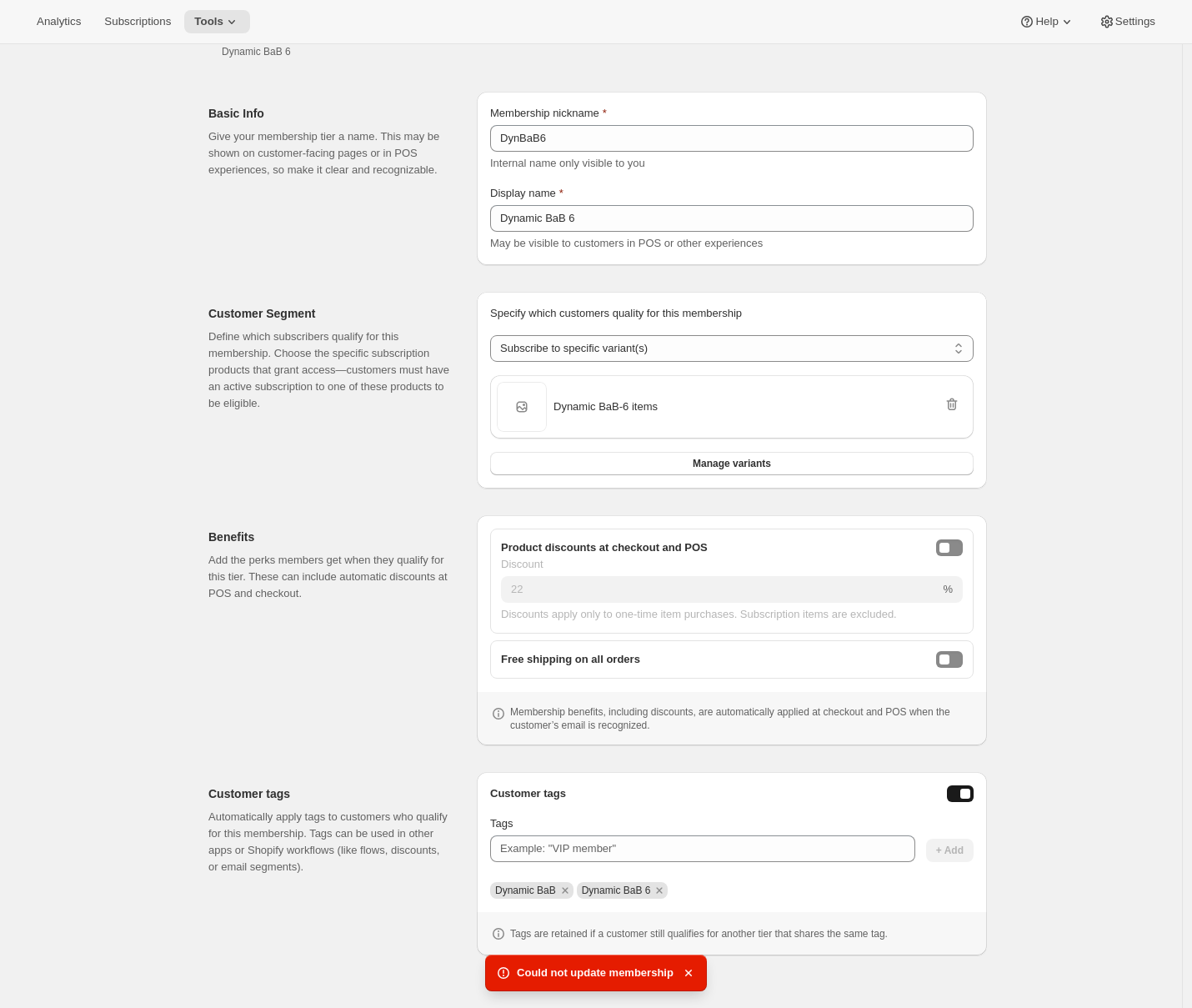
scroll to position [0, 0]
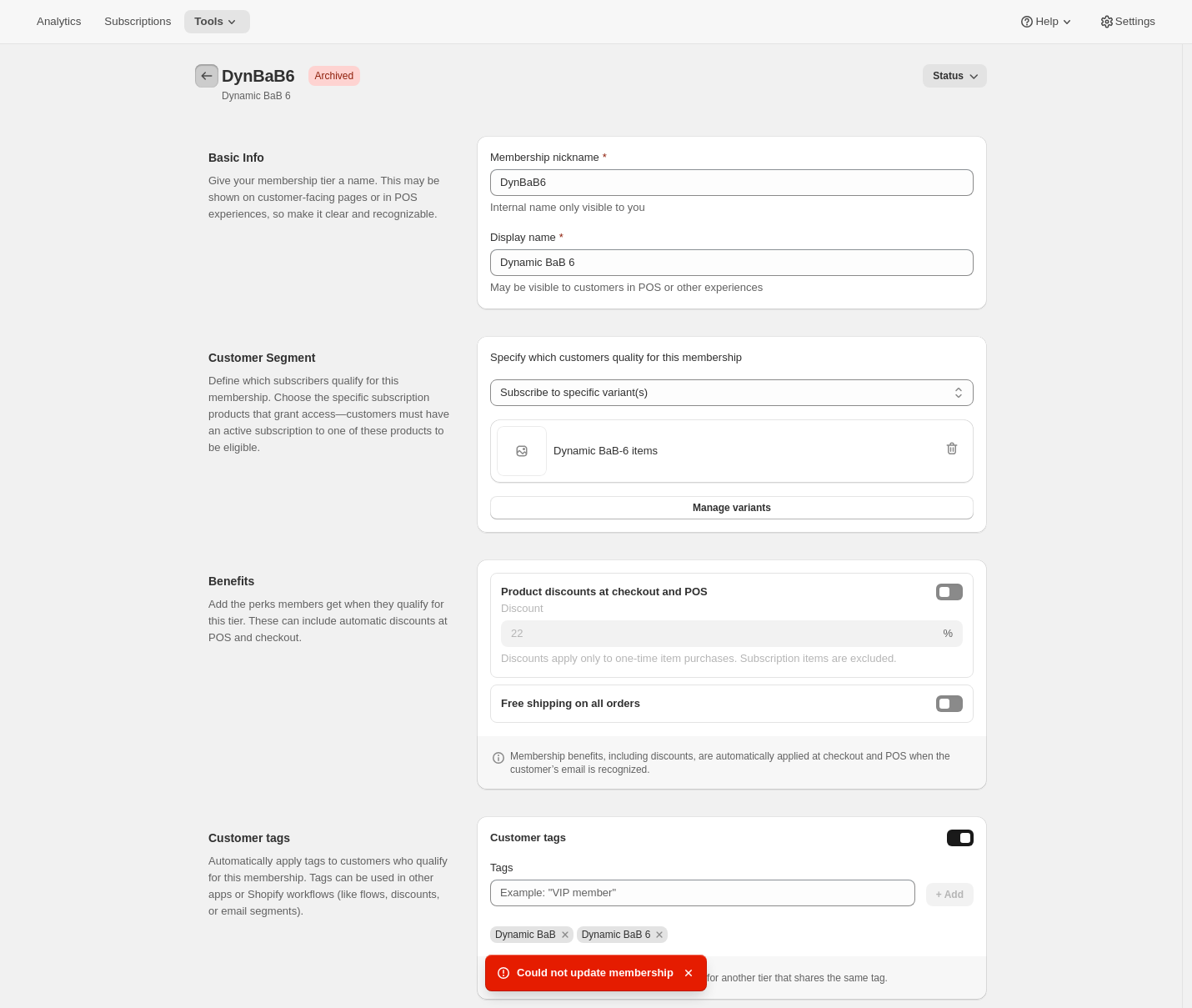
click at [200, 71] on button "Memberships" at bounding box center [207, 75] width 23 height 23
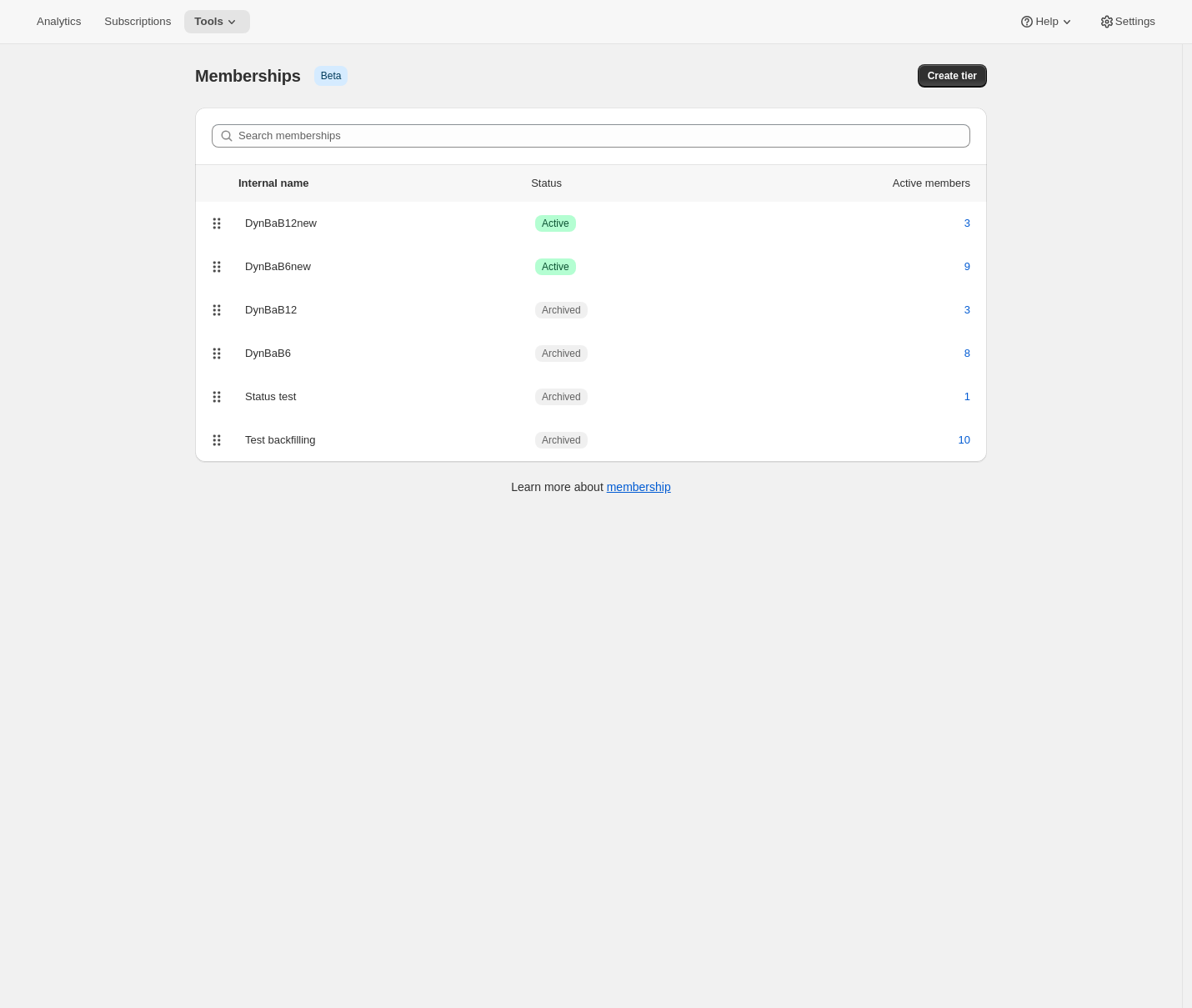
click at [105, 284] on div "[object Object]. This page is ready Memberships Info Beta Create tier Search me…" at bounding box center [591, 548] width 1182 height 1008
